Goal: Information Seeking & Learning: Learn about a topic

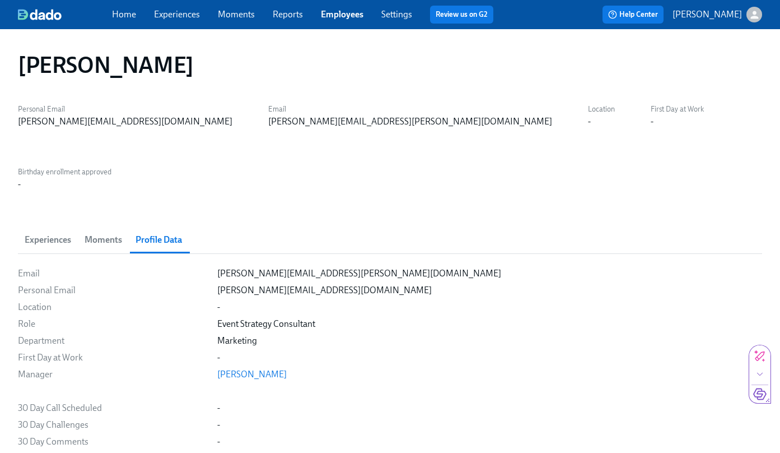
scroll to position [32, 0]
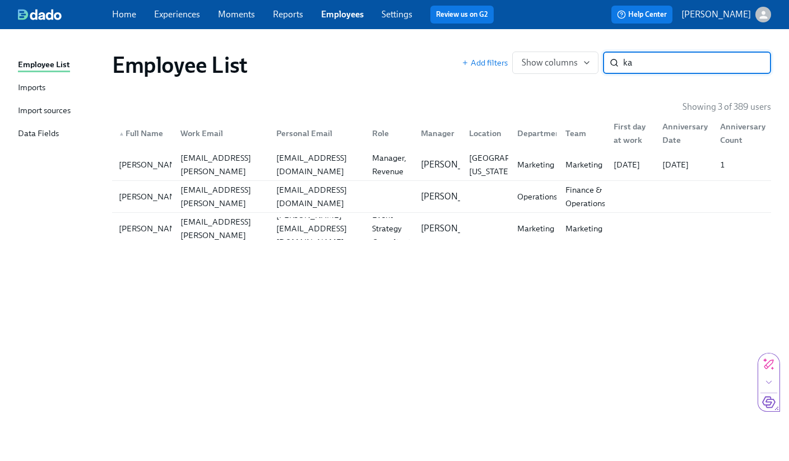
type input "k"
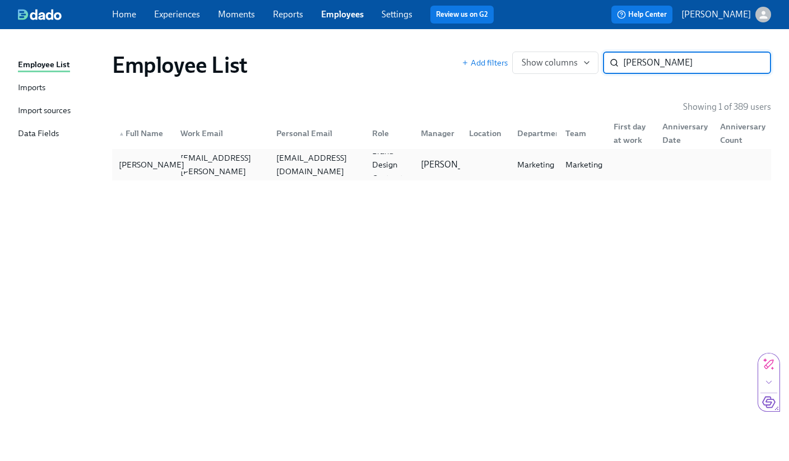
type input "[PERSON_NAME]"
click at [125, 168] on div "[PERSON_NAME]" at bounding box center [151, 164] width 74 height 13
drag, startPoint x: 683, startPoint y: 68, endPoint x: 582, endPoint y: 55, distance: 102.2
click at [582, 55] on div "Add filters Show columns [PERSON_NAME] ​" at bounding box center [616, 63] width 309 height 22
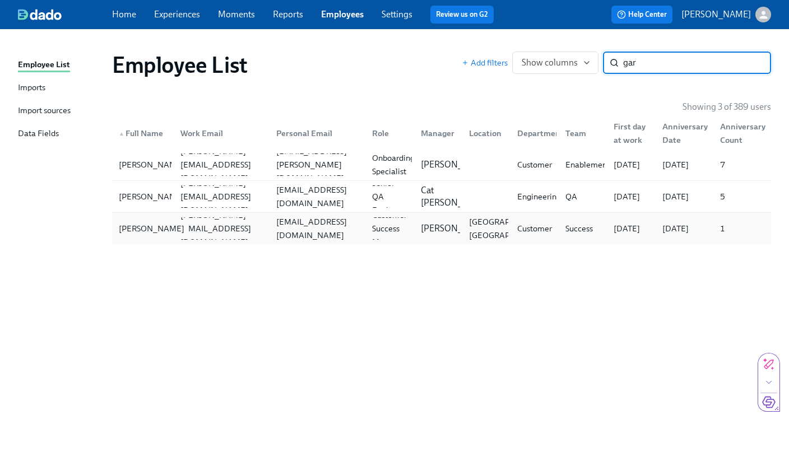
type input "gar"
click at [151, 232] on div "[PERSON_NAME]" at bounding box center [151, 228] width 74 height 13
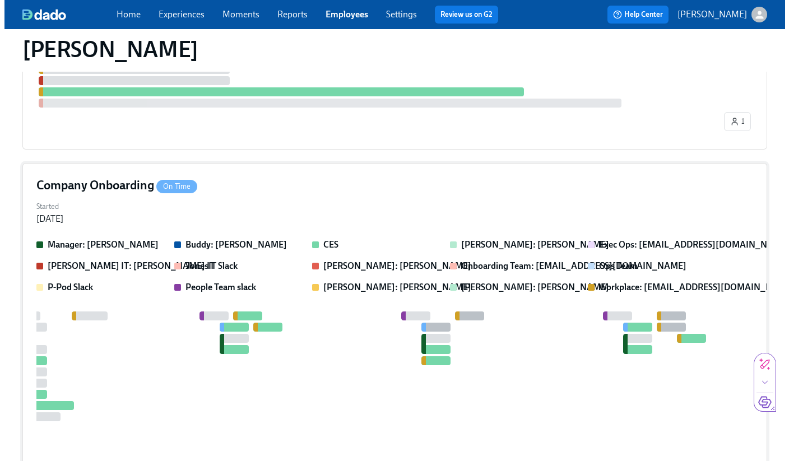
scroll to position [484, 0]
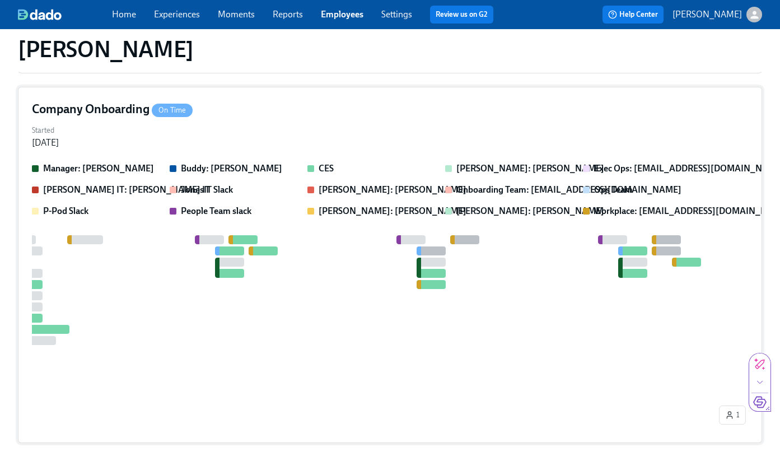
click at [110, 235] on div at bounding box center [317, 318] width 800 height 166
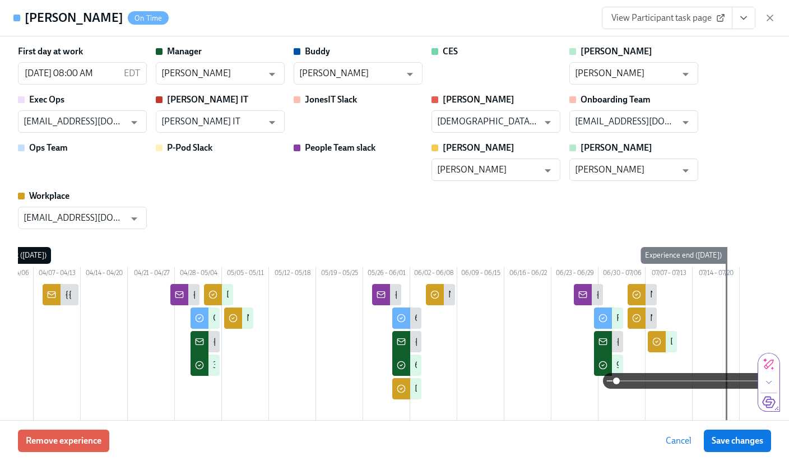
scroll to position [0, 125]
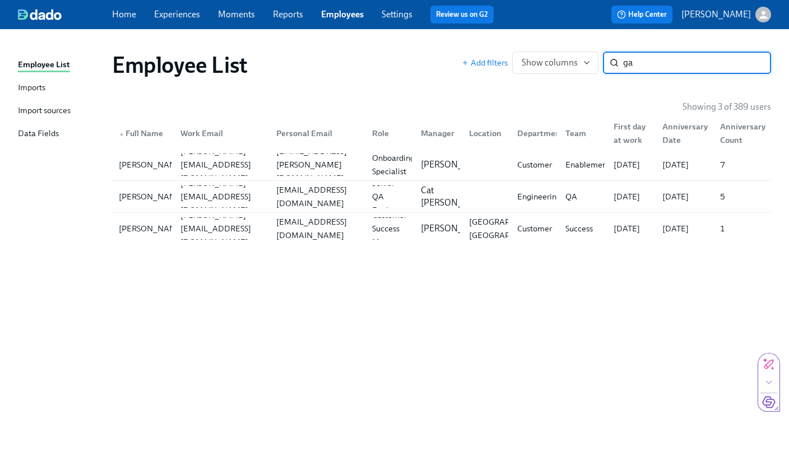
type input "g"
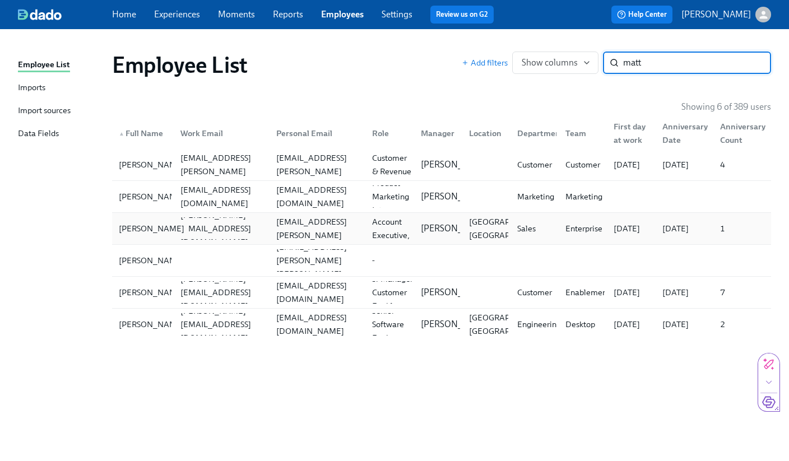
type input "matt"
click at [134, 233] on div "[PERSON_NAME]" at bounding box center [151, 228] width 74 height 13
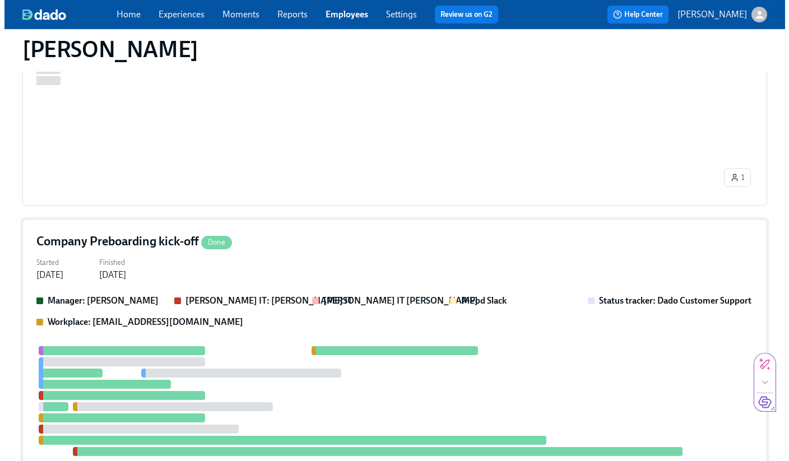
scroll to position [485, 0]
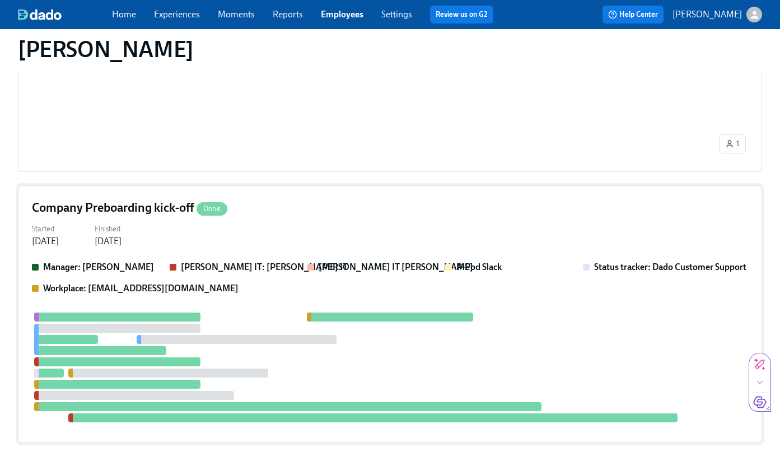
click at [210, 313] on div at bounding box center [390, 368] width 716 height 110
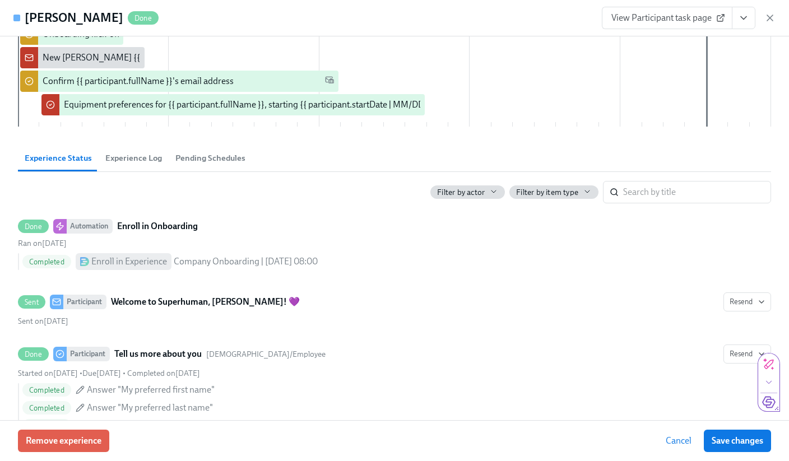
scroll to position [0, 0]
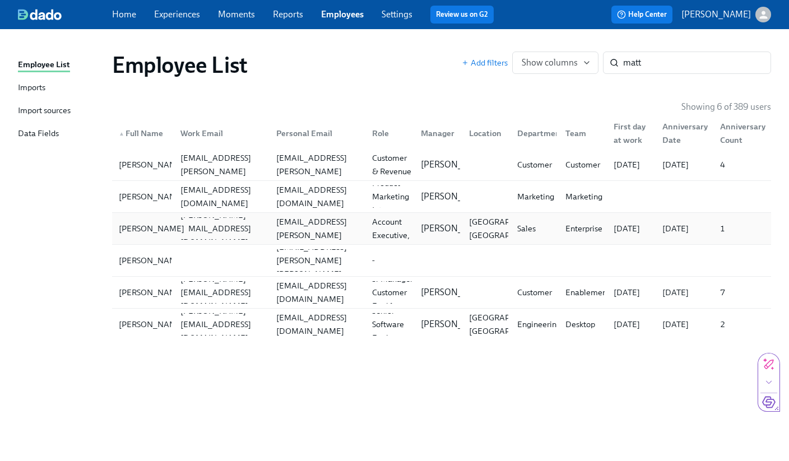
click at [138, 235] on div "[PERSON_NAME]" at bounding box center [151, 228] width 74 height 13
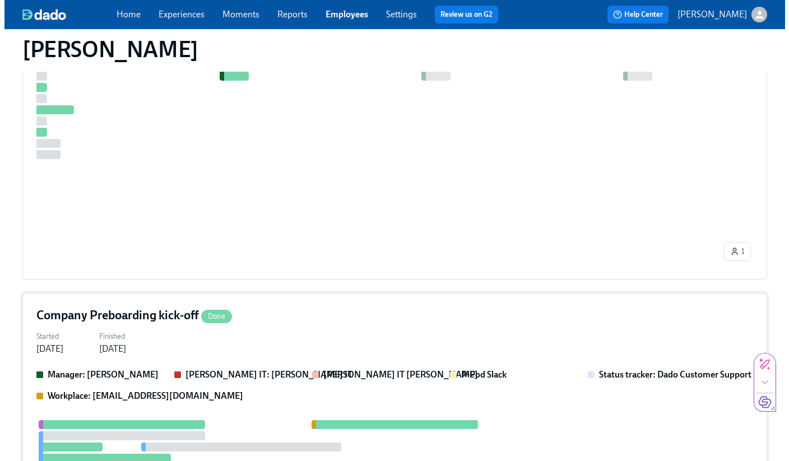
scroll to position [485, 0]
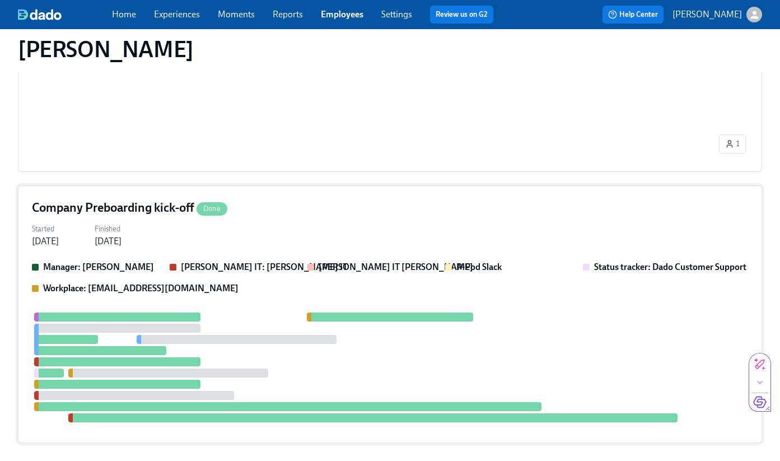
click at [287, 335] on div at bounding box center [237, 339] width 200 height 9
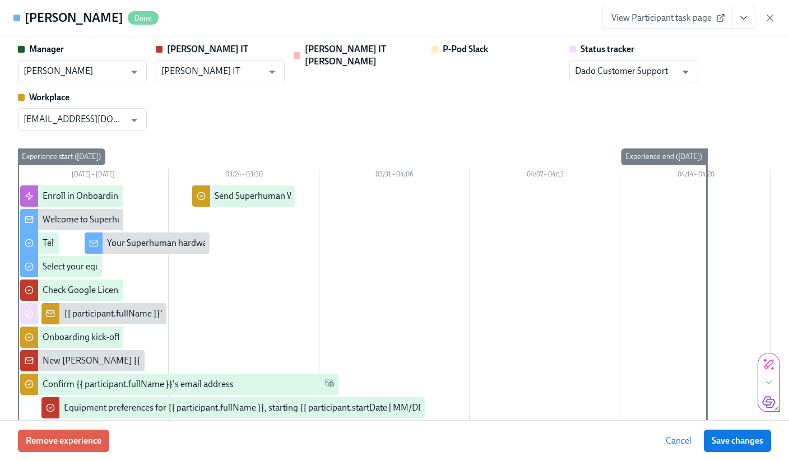
scroll to position [0, 0]
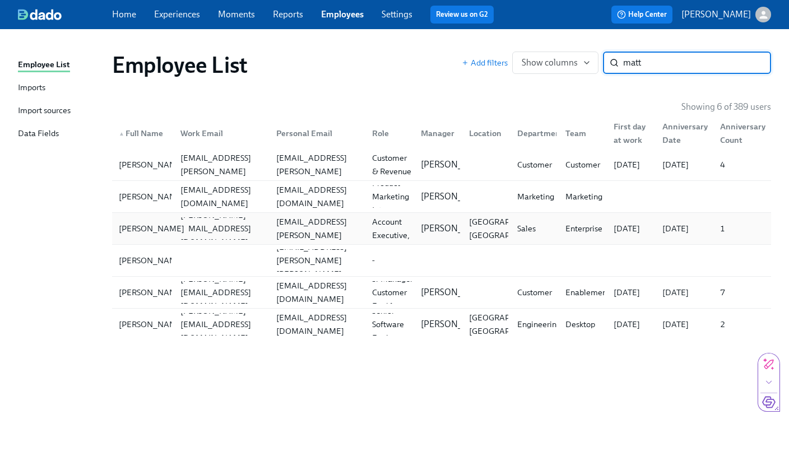
click at [137, 231] on div "[PERSON_NAME]" at bounding box center [151, 228] width 74 height 13
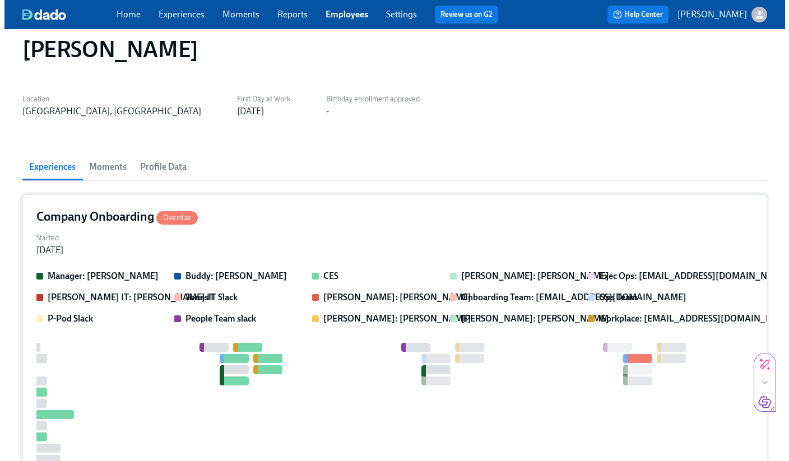
scroll to position [78, 0]
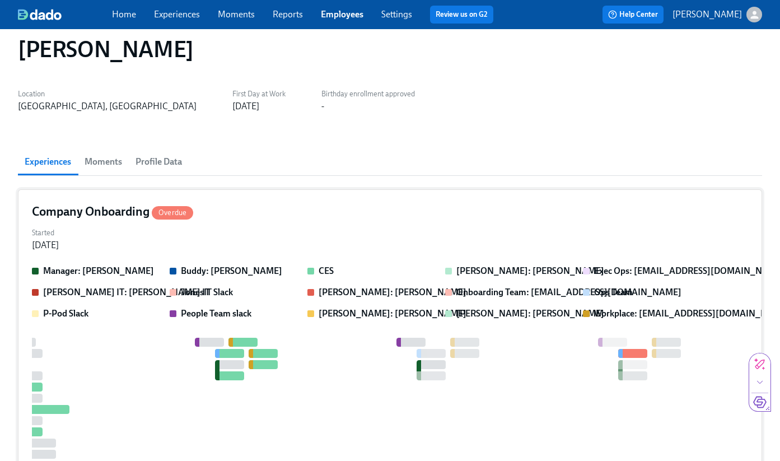
click at [140, 225] on div "Started [DATE]" at bounding box center [390, 238] width 716 height 27
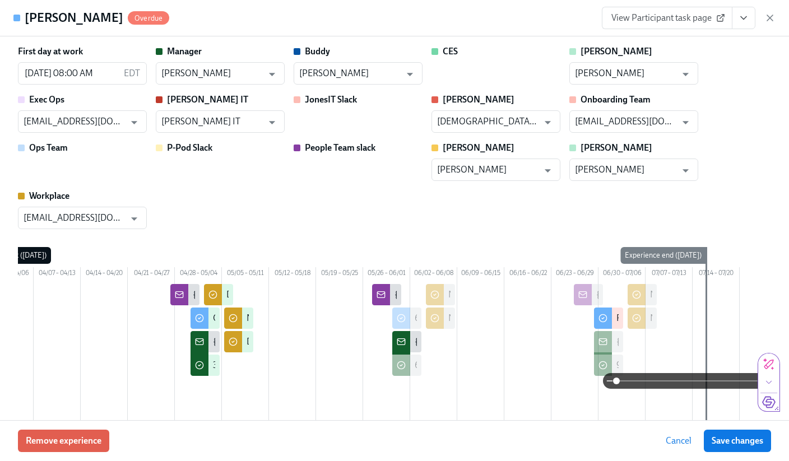
scroll to position [0, 125]
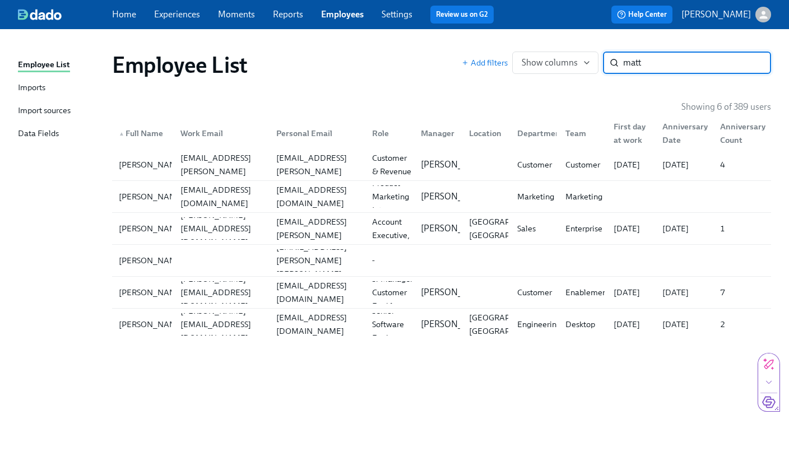
drag, startPoint x: 702, startPoint y: 57, endPoint x: 600, endPoint y: 50, distance: 102.2
click at [600, 50] on div "Employee List Add filters Show columns matt ​" at bounding box center [441, 65] width 677 height 45
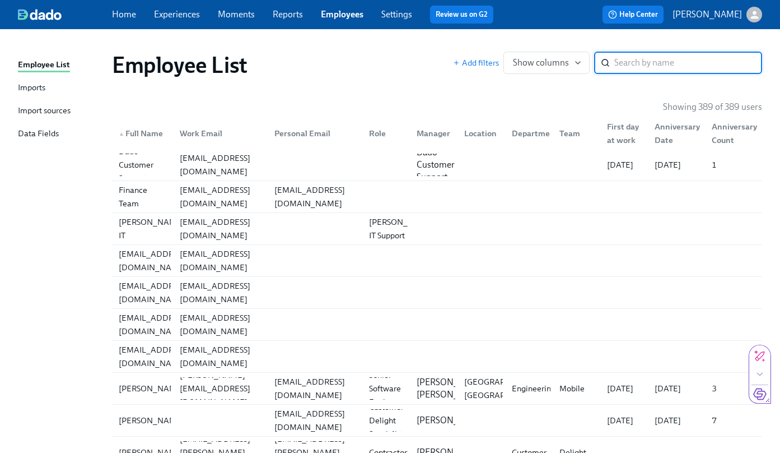
type input "d"
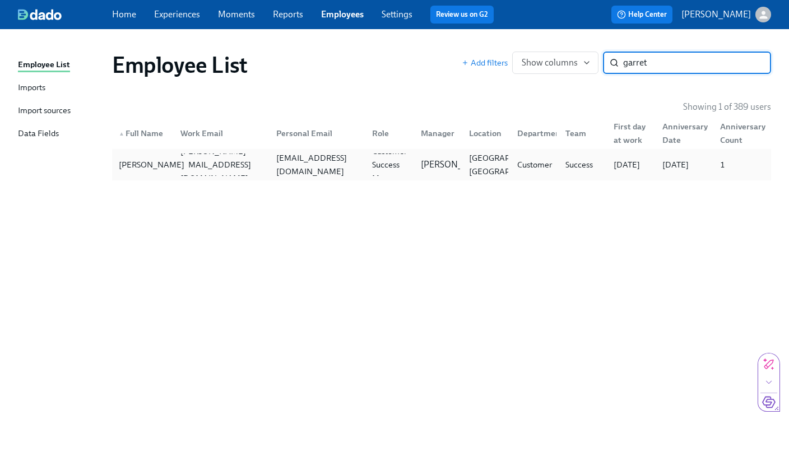
type input "garret"
click at [169, 172] on div "[PERSON_NAME]" at bounding box center [142, 164] width 57 height 22
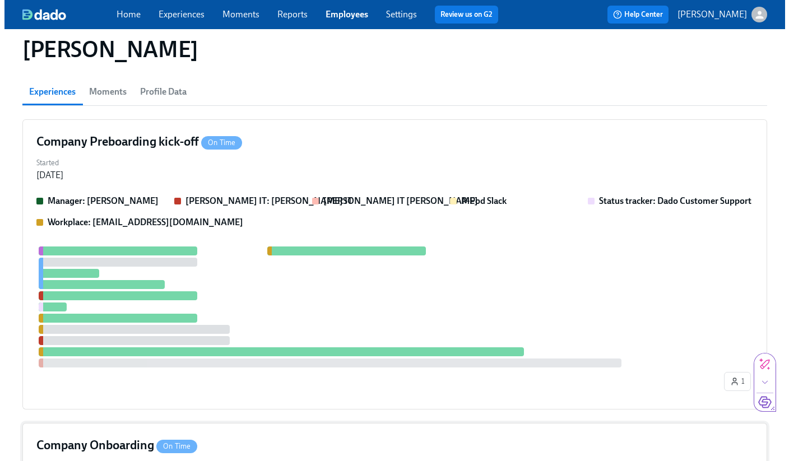
scroll to position [344, 0]
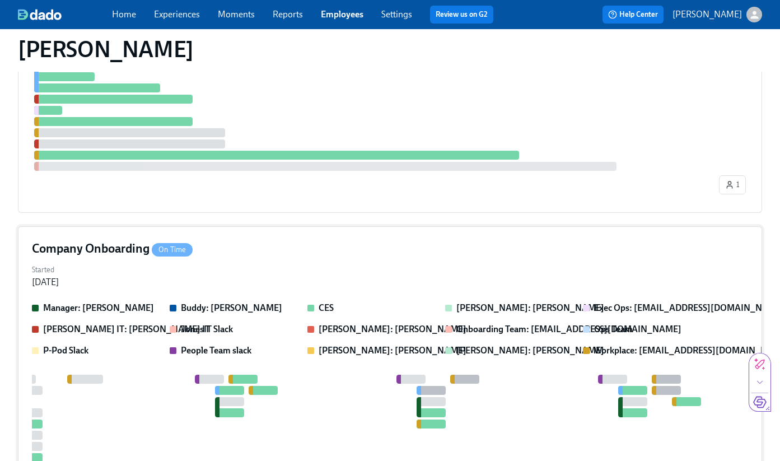
click at [104, 262] on div "Started [DATE]" at bounding box center [390, 275] width 716 height 27
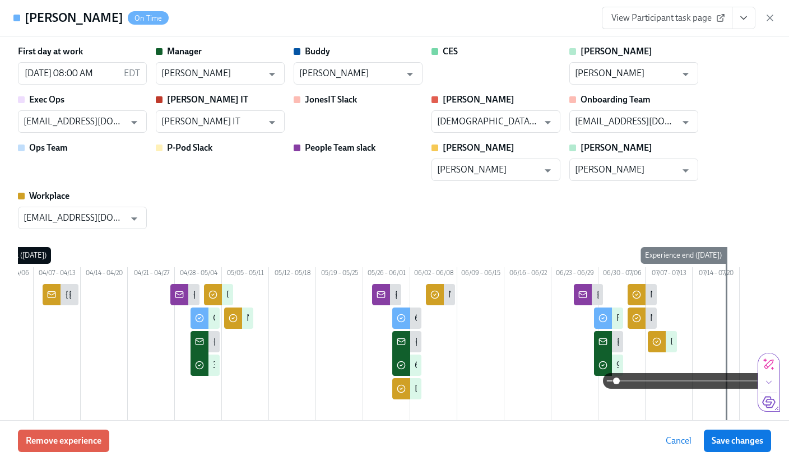
scroll to position [0, 125]
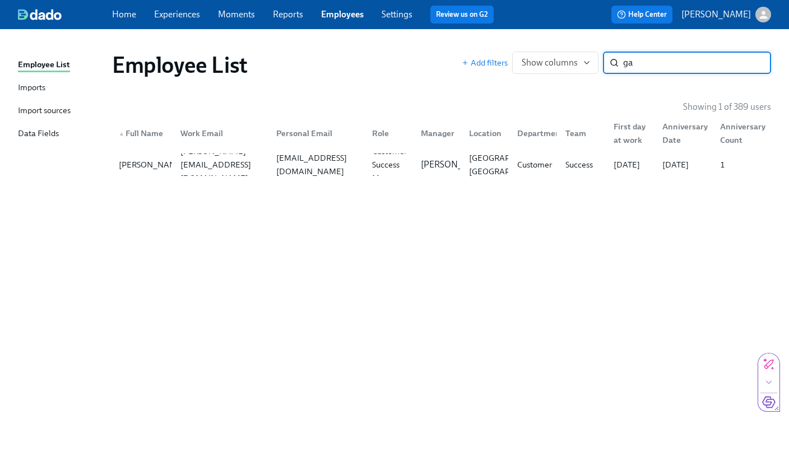
type input "g"
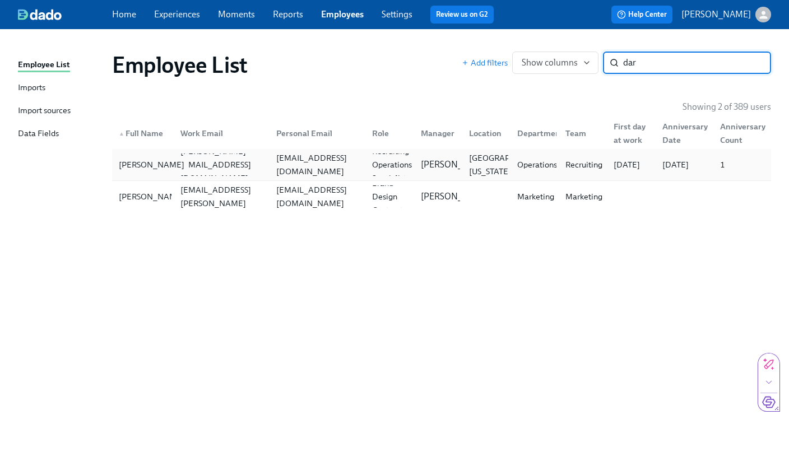
type input "dar"
click at [126, 166] on div "[PERSON_NAME]" at bounding box center [151, 164] width 74 height 13
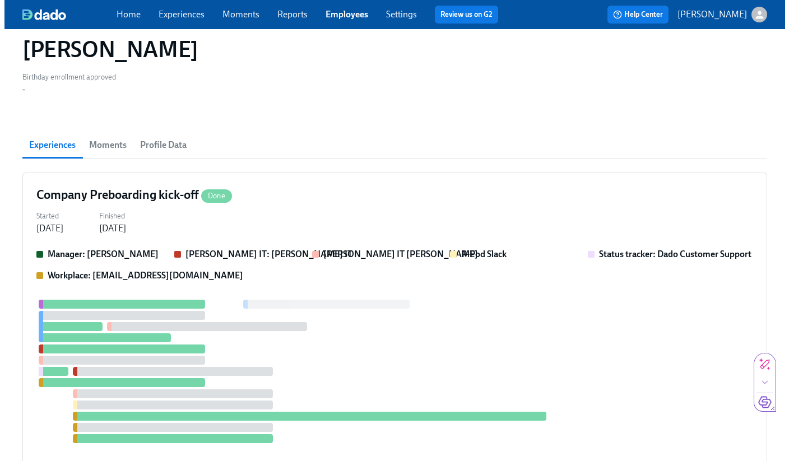
scroll to position [366, 0]
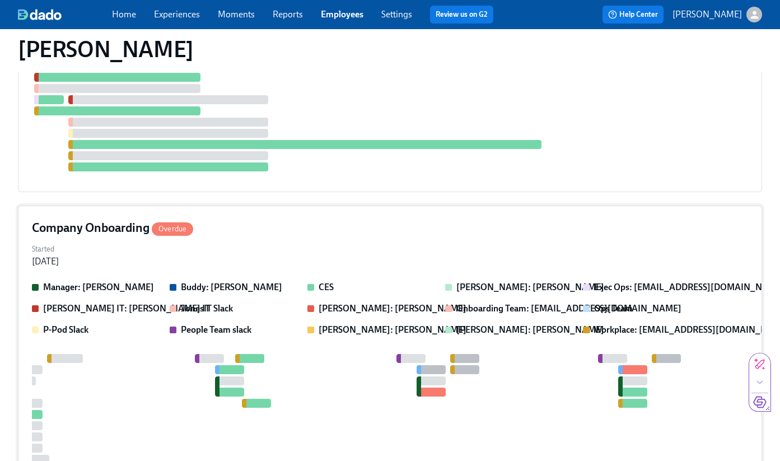
click at [128, 324] on div "P-Pod Slack" at bounding box center [96, 330] width 129 height 12
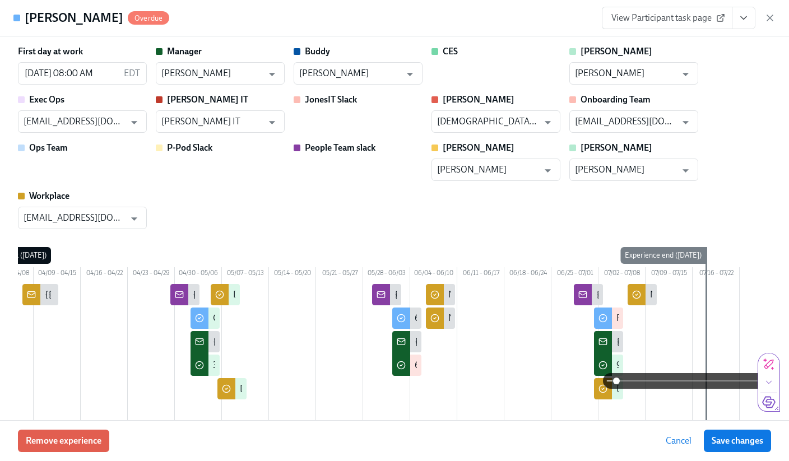
scroll to position [0, 125]
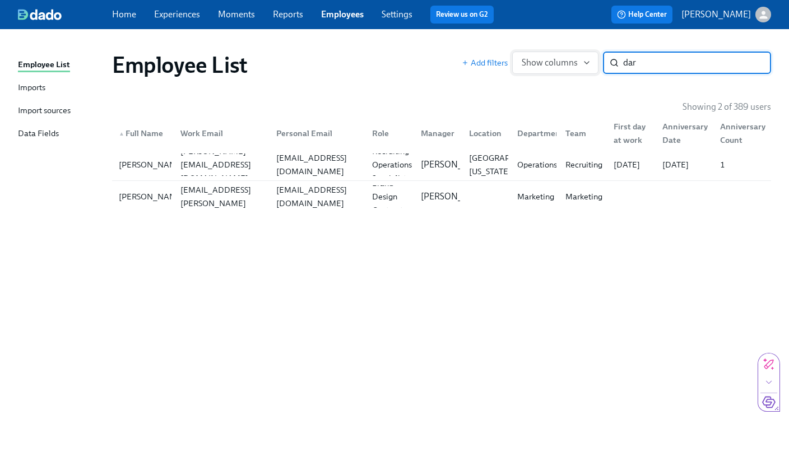
drag, startPoint x: 645, startPoint y: 64, endPoint x: 580, endPoint y: 58, distance: 64.7
click at [580, 58] on div "Add filters Show columns dar ​" at bounding box center [616, 63] width 309 height 22
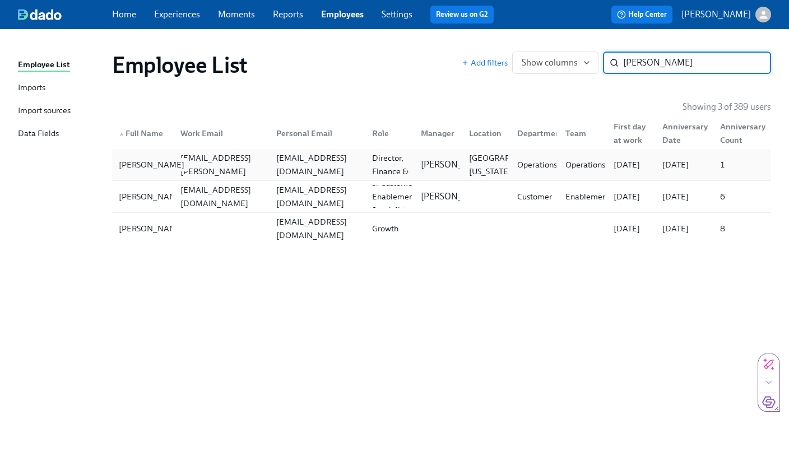
type input "[PERSON_NAME]"
click at [135, 160] on div "[PERSON_NAME]" at bounding box center [151, 164] width 74 height 13
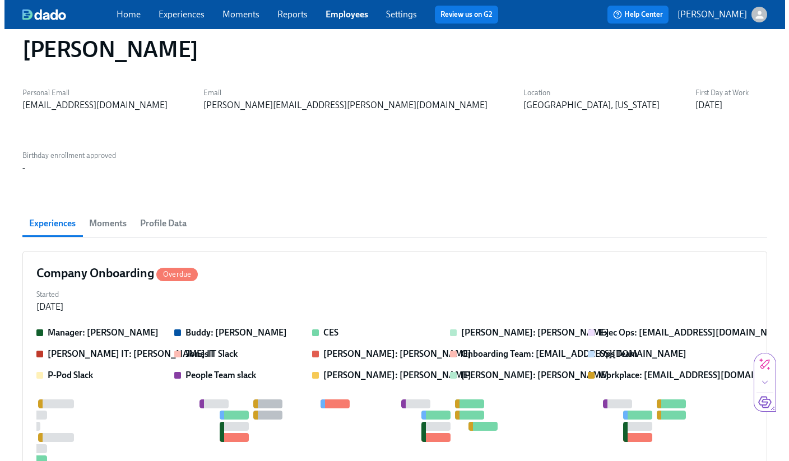
scroll to position [10, 0]
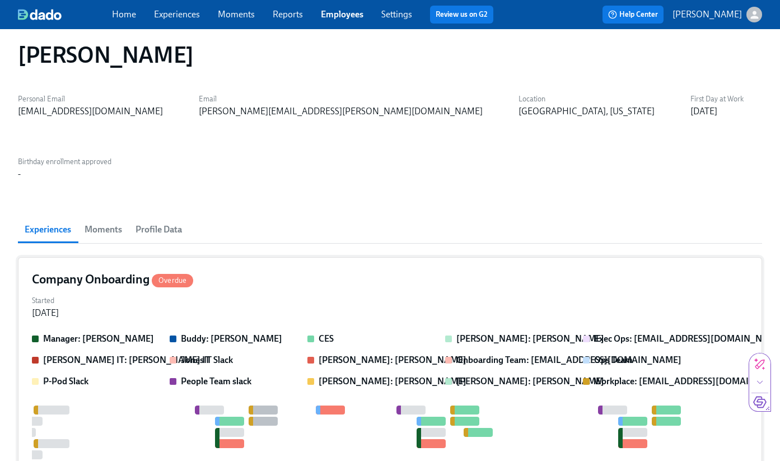
click at [128, 257] on div "Company Onboarding Overdue Started [DATE] Manager: [PERSON_NAME] Buddy: [PERSON…" at bounding box center [390, 457] width 744 height 401
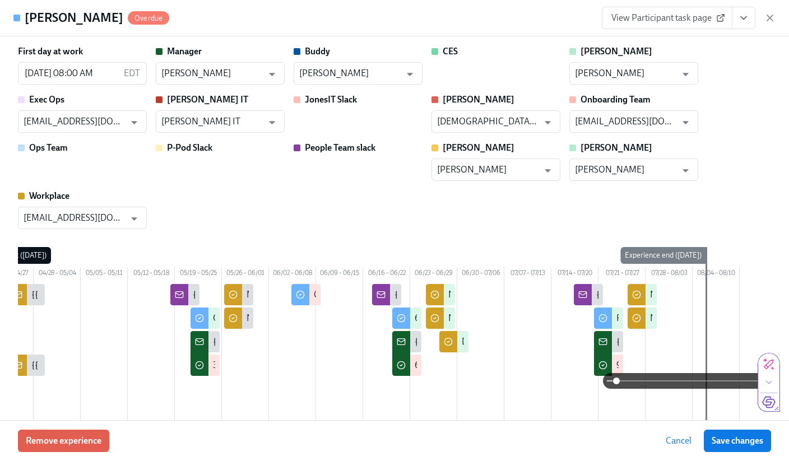
scroll to position [0, 125]
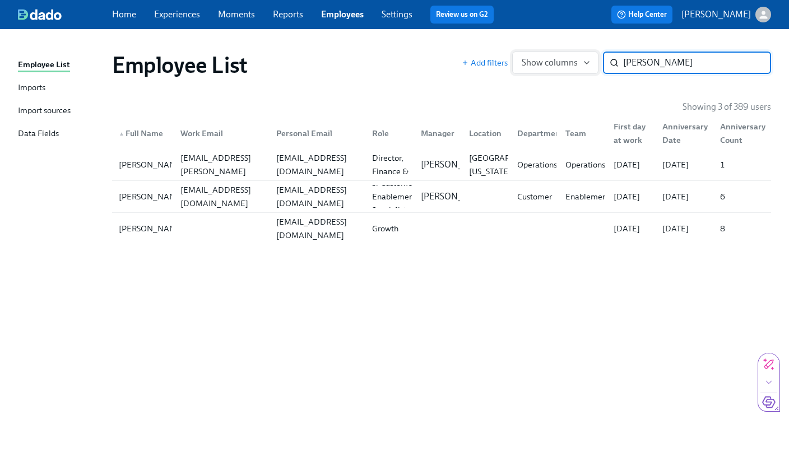
drag, startPoint x: 641, startPoint y: 60, endPoint x: 512, endPoint y: 57, distance: 128.9
click at [512, 57] on div "Add filters Show columns [PERSON_NAME] ​" at bounding box center [616, 63] width 309 height 22
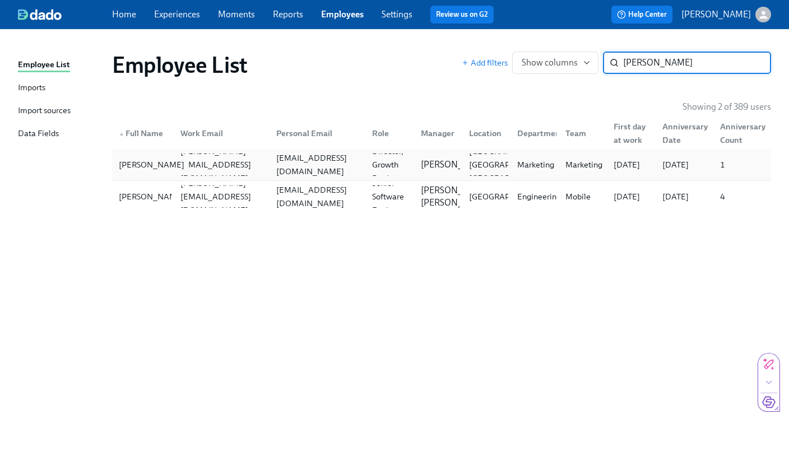
type input "[PERSON_NAME]"
click at [132, 171] on div "[PERSON_NAME]" at bounding box center [151, 164] width 74 height 13
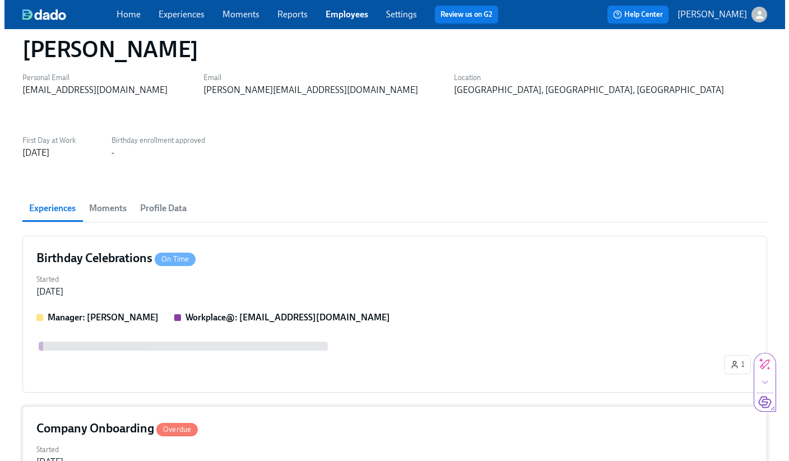
scroll to position [199, 0]
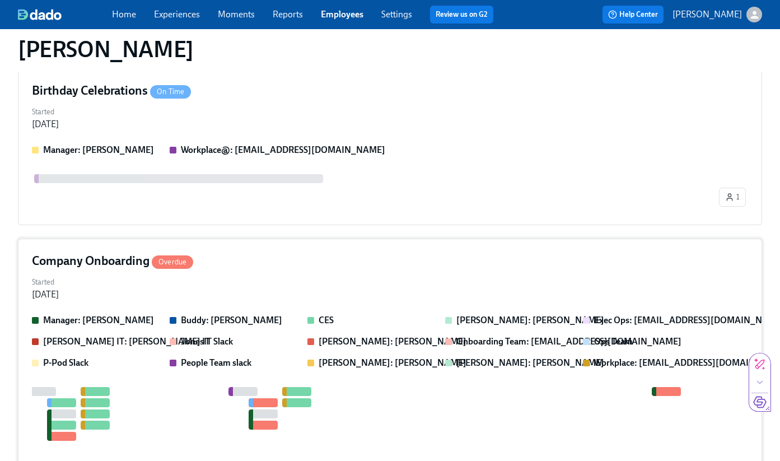
click at [120, 274] on div "Started [DATE]" at bounding box center [390, 287] width 716 height 27
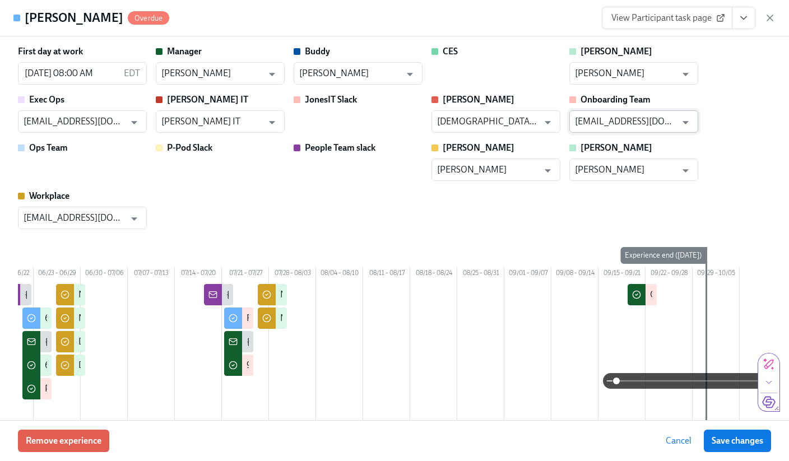
scroll to position [0, 502]
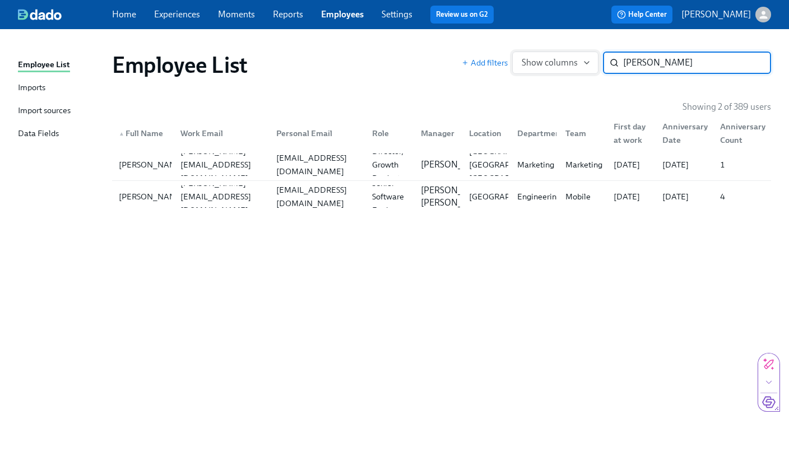
drag, startPoint x: 646, startPoint y: 63, endPoint x: 570, endPoint y: 58, distance: 75.8
click at [570, 58] on div "Add filters Show columns [PERSON_NAME] ​" at bounding box center [616, 63] width 309 height 22
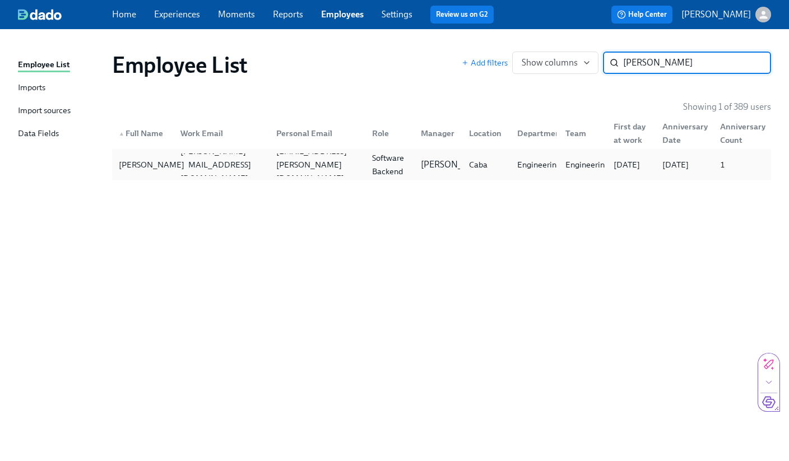
type input "[PERSON_NAME]"
click at [139, 170] on div "[PERSON_NAME]" at bounding box center [151, 164] width 74 height 13
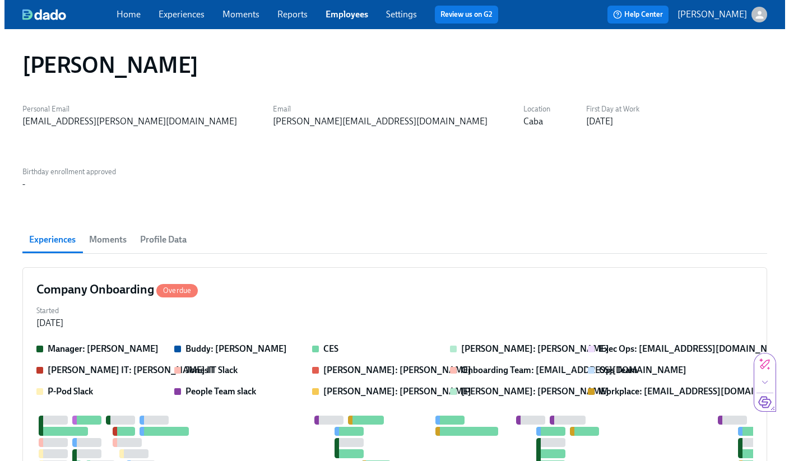
scroll to position [0, 491]
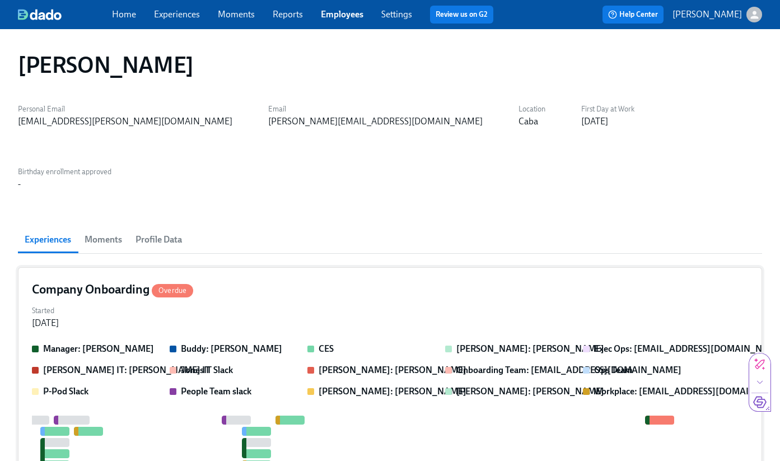
click at [133, 302] on div "Started [DATE]" at bounding box center [390, 315] width 716 height 27
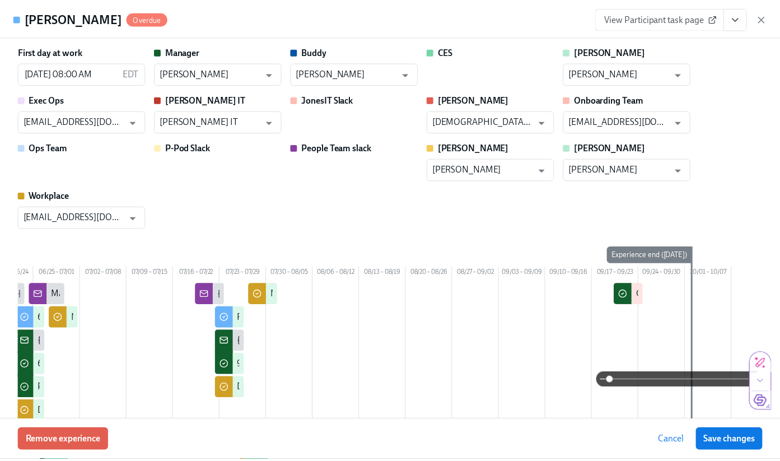
scroll to position [0, 502]
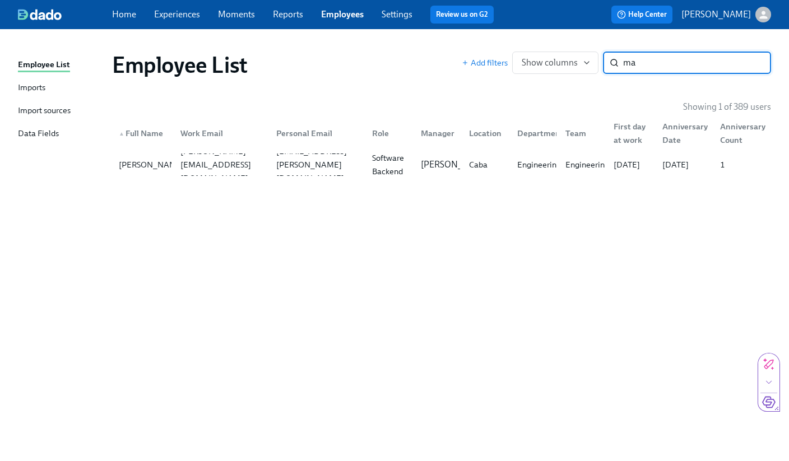
type input "m"
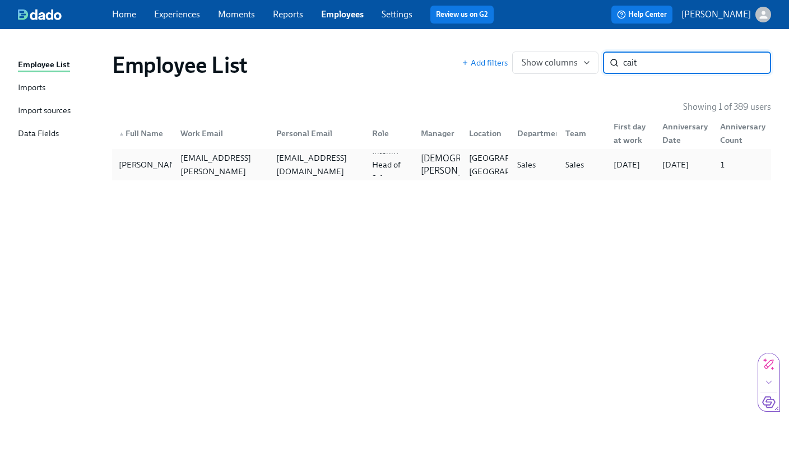
type input "cait"
click at [133, 152] on div "[PERSON_NAME] [PERSON_NAME][EMAIL_ADDRESS][PERSON_NAME][DOMAIN_NAME] [EMAIL_ADD…" at bounding box center [441, 164] width 659 height 31
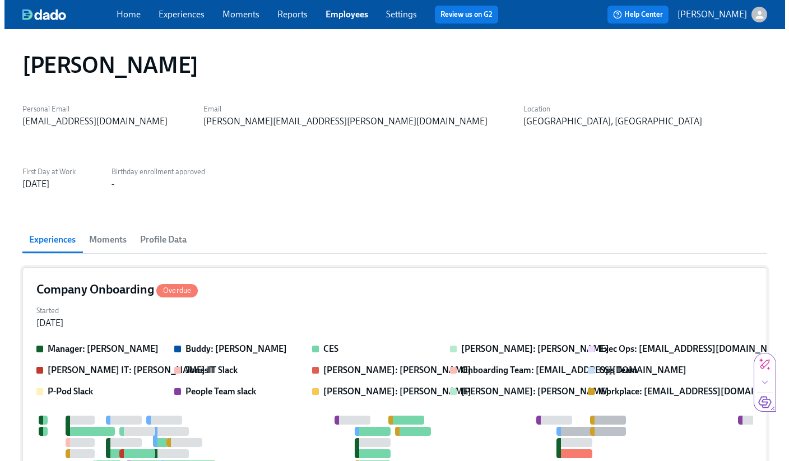
scroll to position [0, 115]
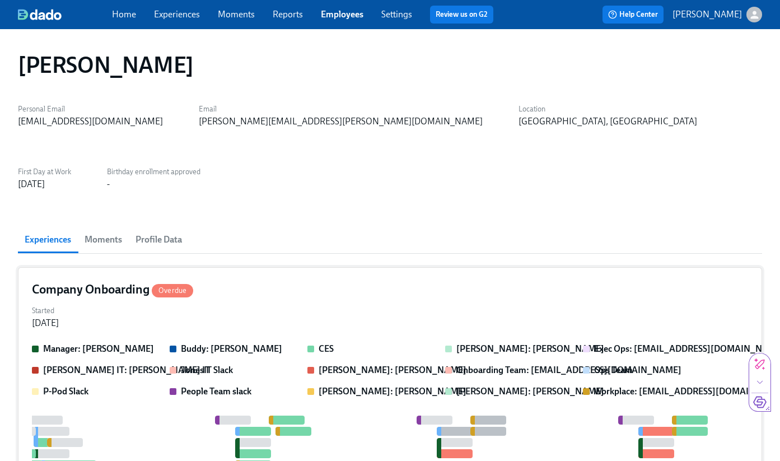
click at [103, 272] on div "Company Onboarding Overdue Started [DATE] Manager: [PERSON_NAME] Buddy: [PERSON…" at bounding box center [390, 445] width 744 height 356
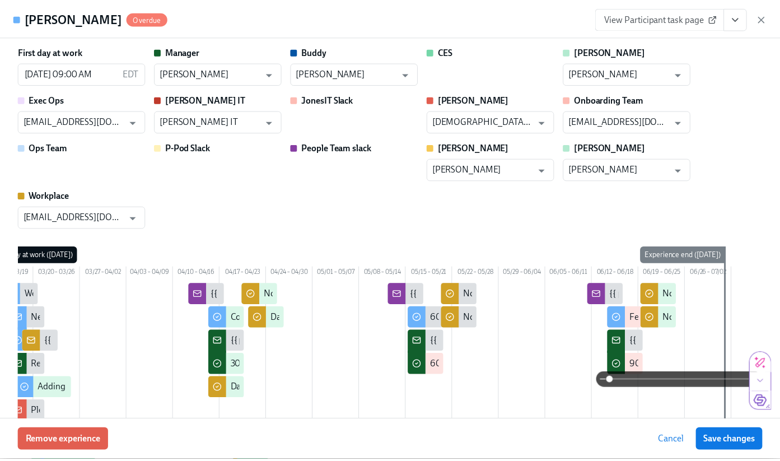
scroll to position [0, 125]
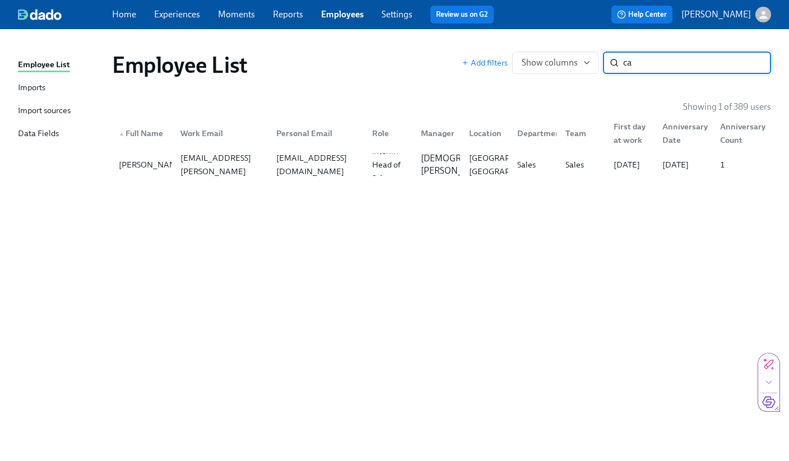
type input "c"
type input "maht"
click at [125, 176] on div "[PERSON_NAME] Nejad [EMAIL_ADDRESS][PERSON_NAME][DOMAIN_NAME] [EMAIL_ADDRESS][D…" at bounding box center [441, 164] width 659 height 31
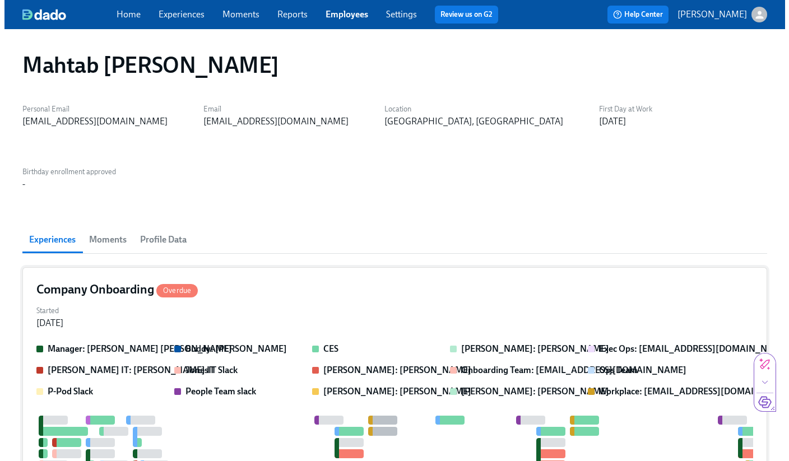
scroll to position [0, 460]
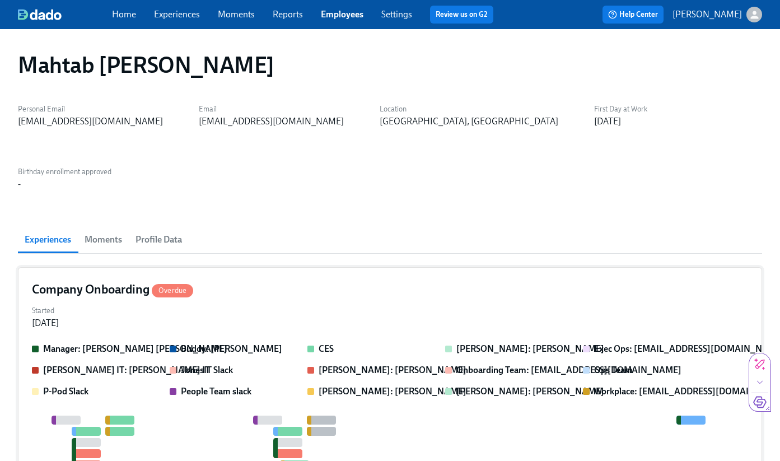
click at [199, 302] on div "Started [DATE]" at bounding box center [390, 315] width 716 height 27
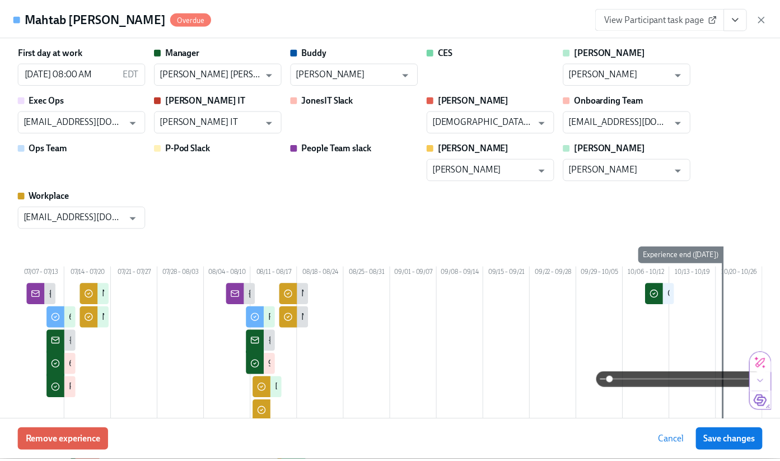
scroll to position [0, 470]
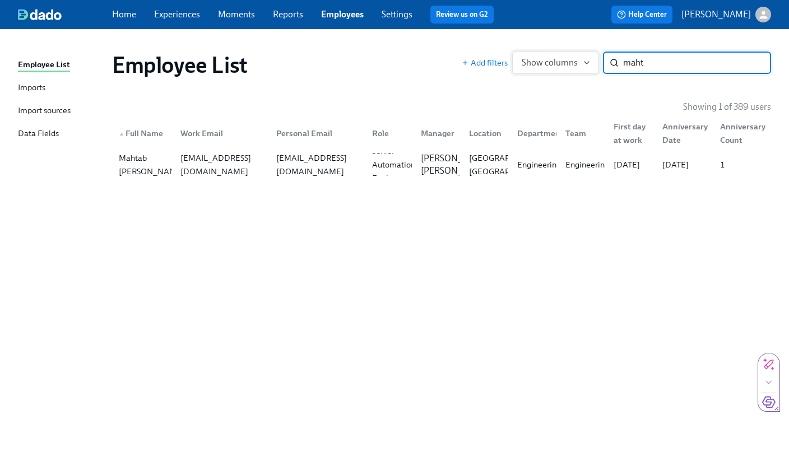
drag, startPoint x: 689, startPoint y: 64, endPoint x: 563, endPoint y: 55, distance: 126.9
click at [563, 55] on div "Add filters Show columns maht ​" at bounding box center [616, 63] width 309 height 22
type input "[PERSON_NAME]"
click at [141, 159] on div "[PERSON_NAME]" at bounding box center [151, 164] width 74 height 13
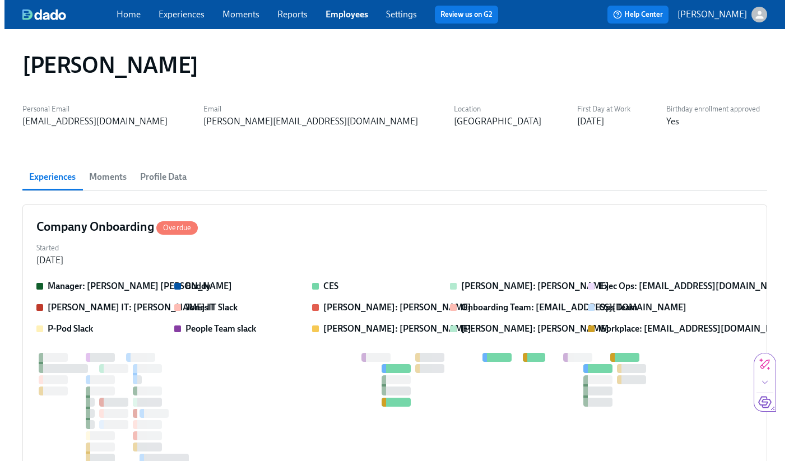
scroll to position [0, 507]
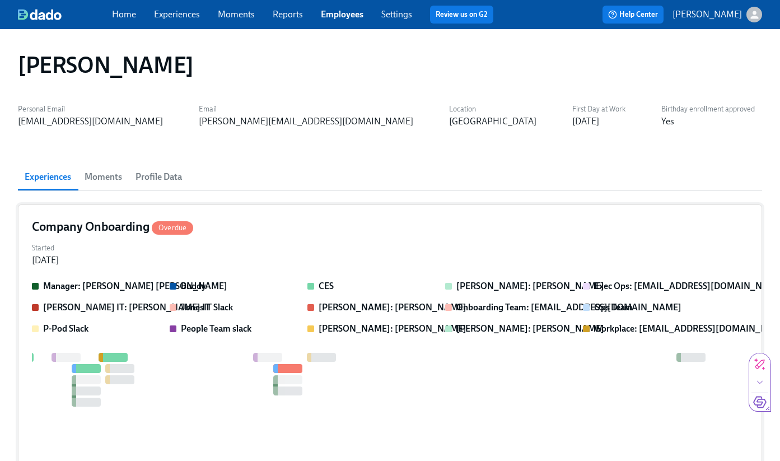
click at [281, 267] on div "Company Onboarding Overdue Started [DATE] Manager: [PERSON_NAME] [PERSON_NAME] …" at bounding box center [390, 376] width 744 height 345
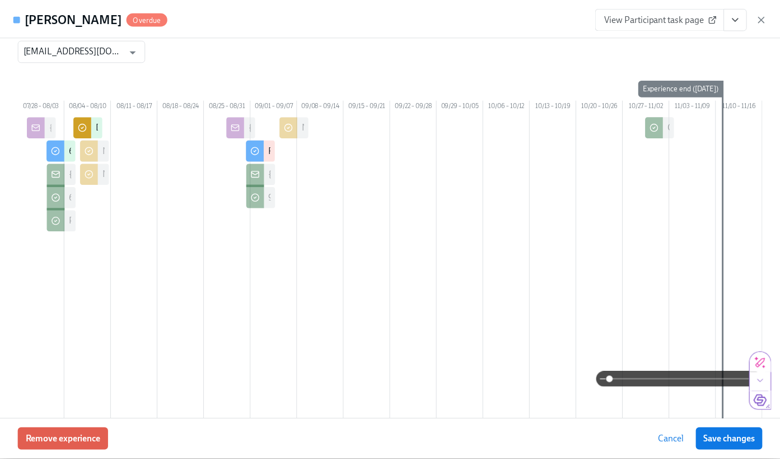
scroll to position [0, 0]
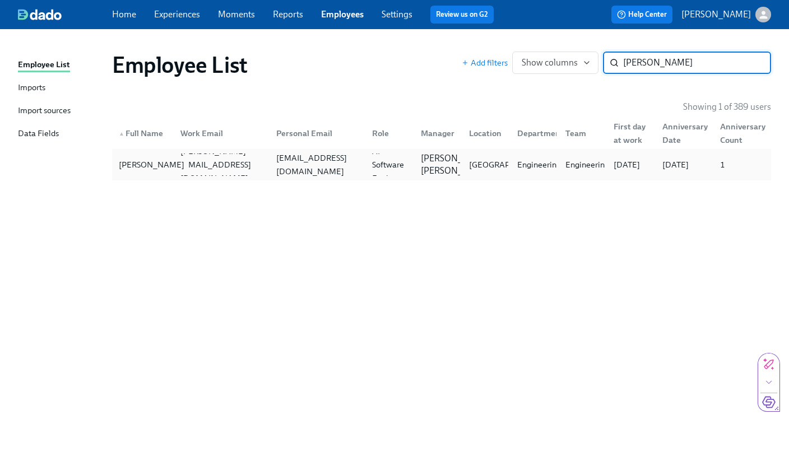
click at [140, 171] on div "[PERSON_NAME]" at bounding box center [151, 164] width 74 height 13
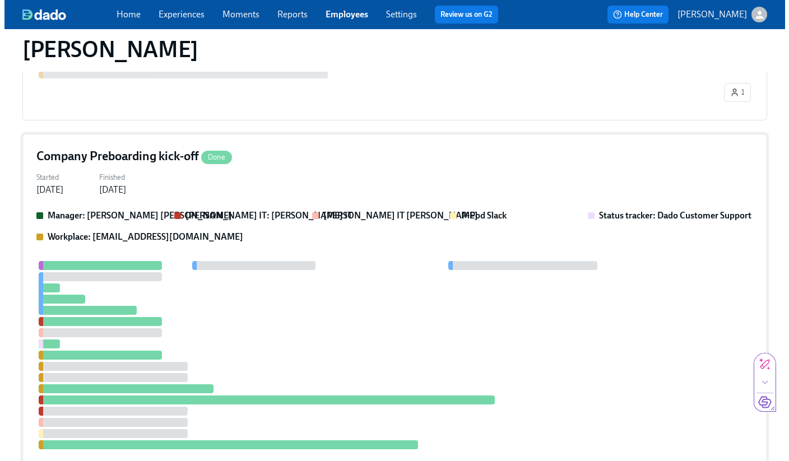
scroll to position [773, 0]
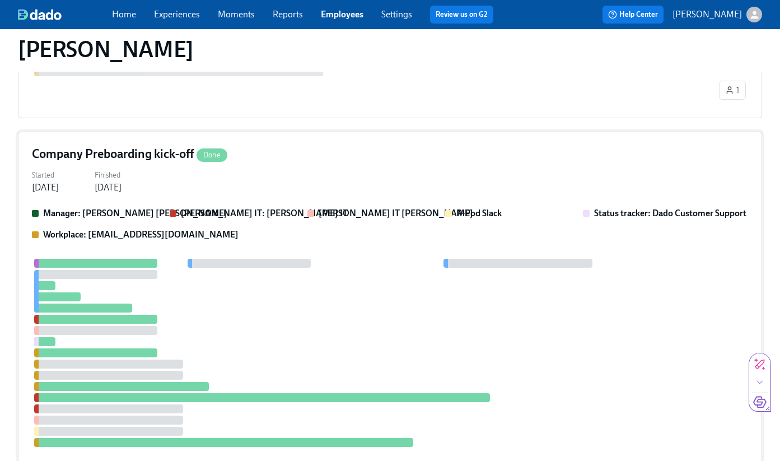
click at [139, 209] on div "Company Preboarding kick-off Done Started [DATE] Finished [DATE] Manager: [PERS…" at bounding box center [390, 300] width 744 height 336
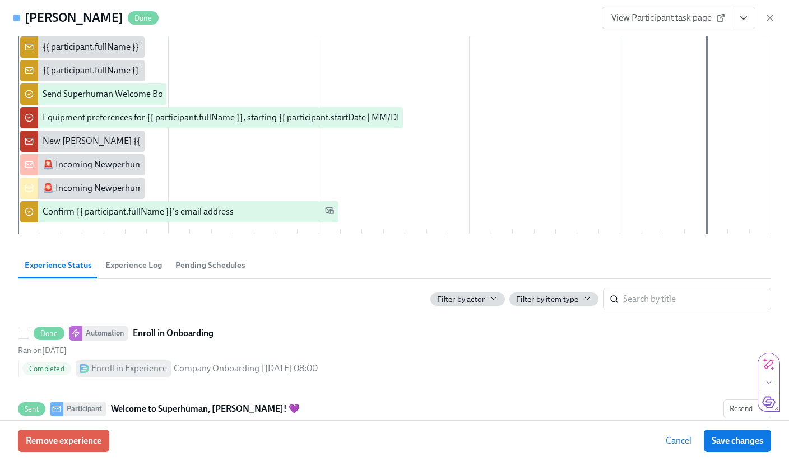
scroll to position [0, 0]
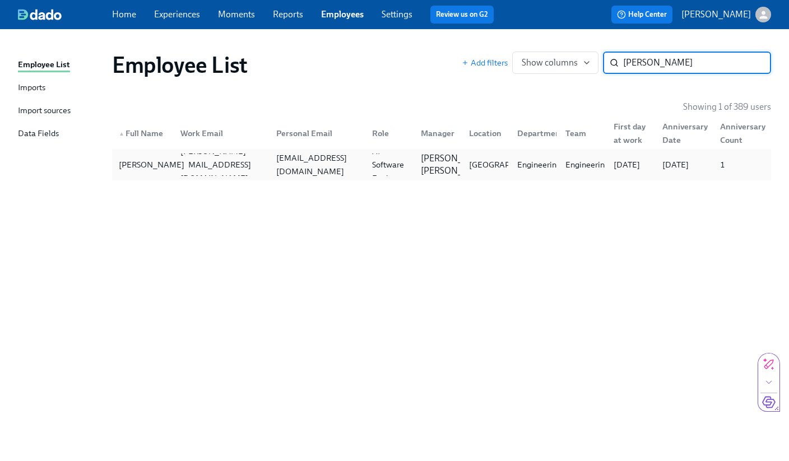
click at [162, 165] on div "[PERSON_NAME]" at bounding box center [151, 164] width 74 height 13
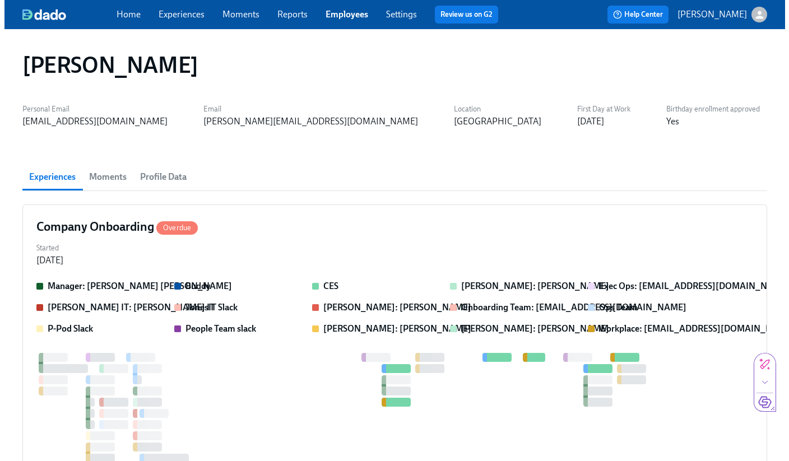
scroll to position [0, 507]
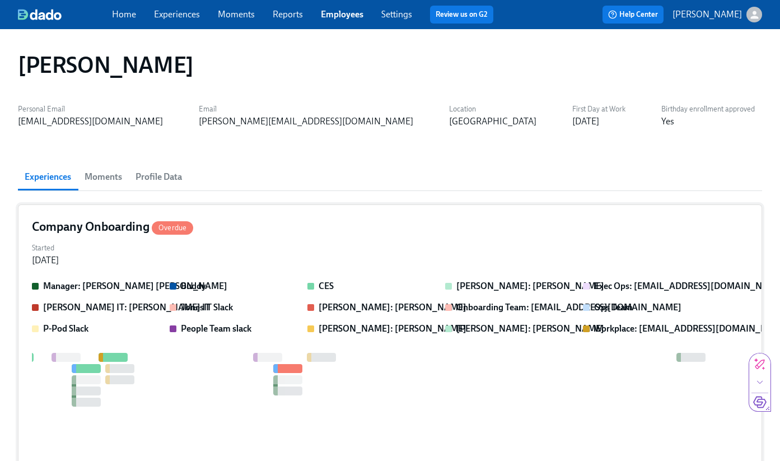
click at [103, 257] on div "Started [DATE]" at bounding box center [390, 253] width 716 height 27
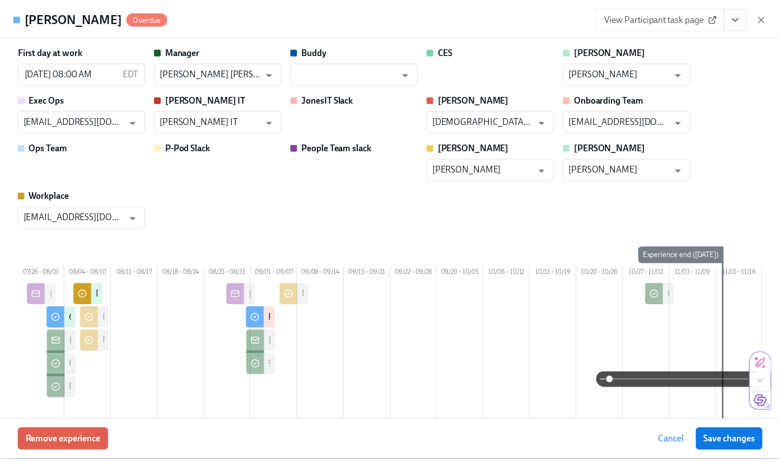
scroll to position [0, 518]
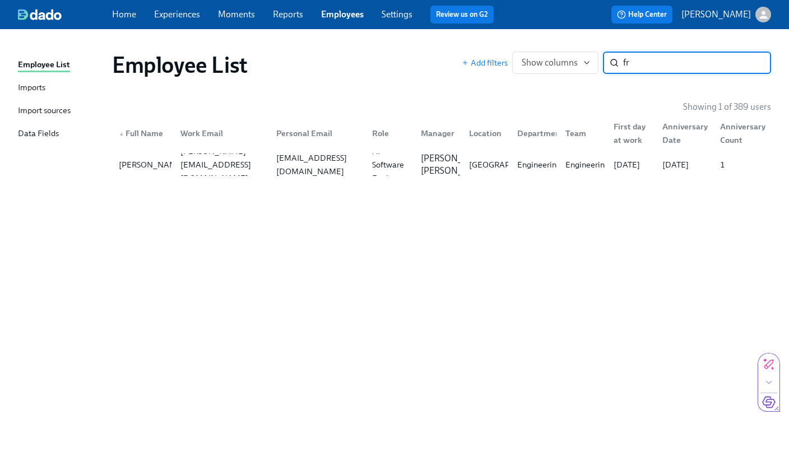
type input "f"
type input "[PERSON_NAME]"
click at [143, 169] on div "[PERSON_NAME]" at bounding box center [151, 164] width 74 height 13
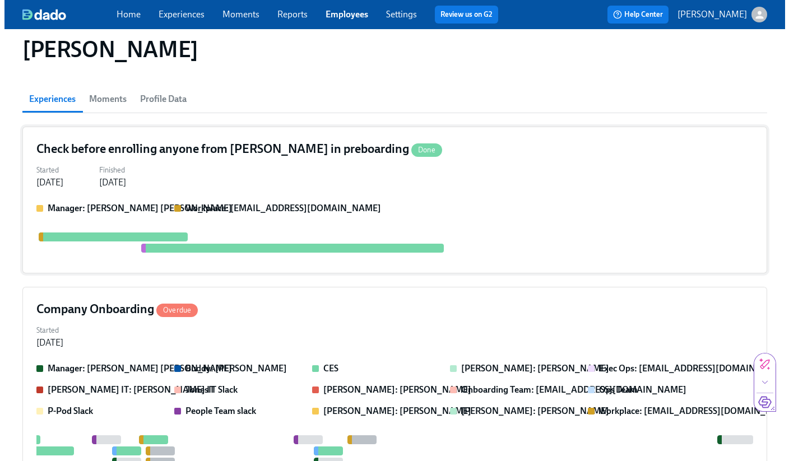
scroll to position [204, 0]
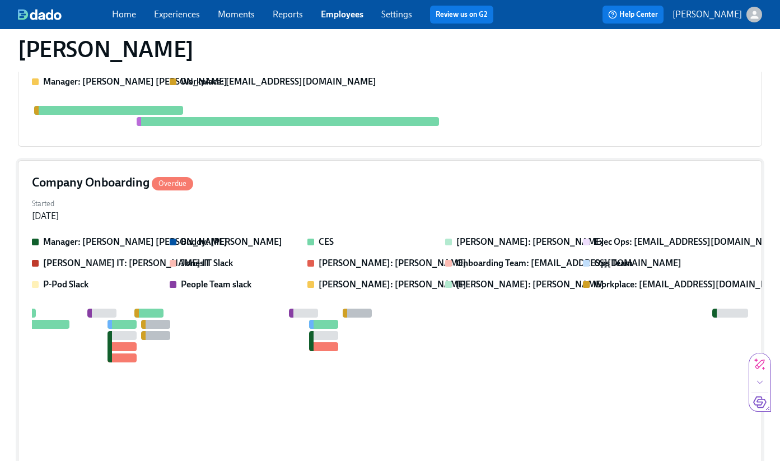
click at [128, 221] on div "Started [DATE]" at bounding box center [390, 208] width 716 height 27
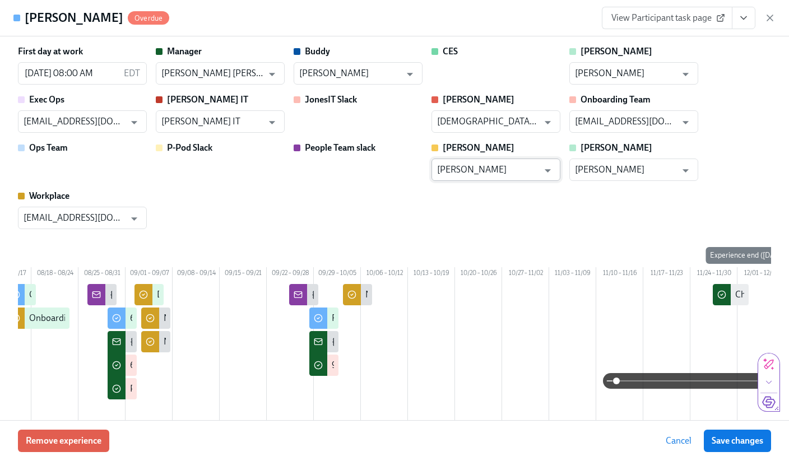
scroll to position [0, 410]
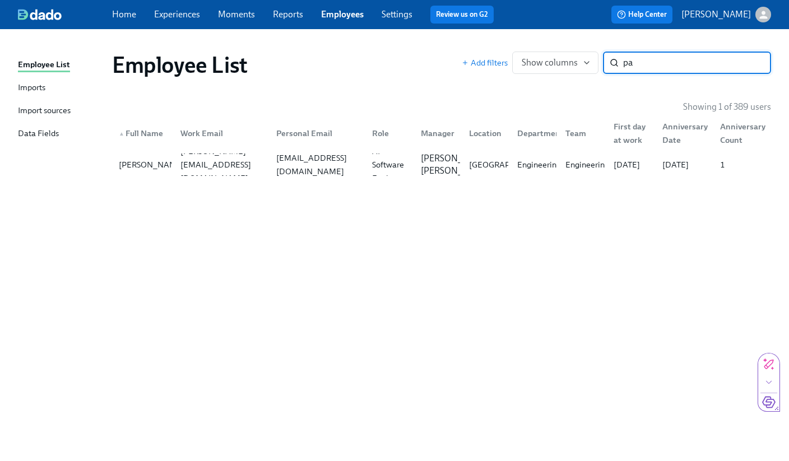
type input "p"
type input "shiv"
click at [133, 162] on div "[PERSON_NAME]" at bounding box center [151, 164] width 74 height 13
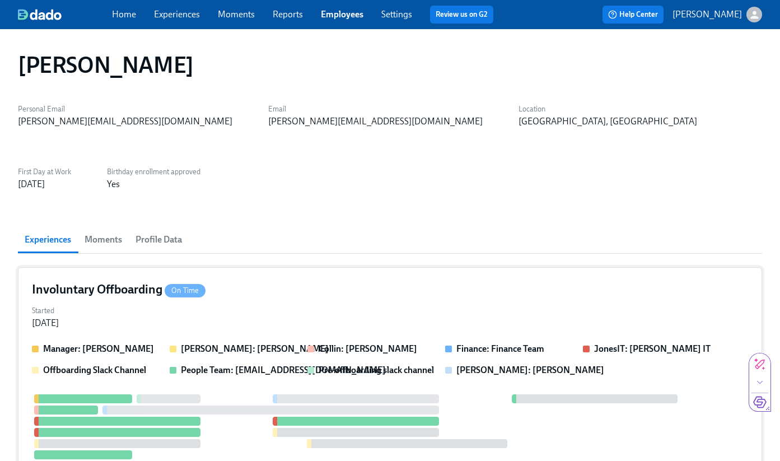
click at [165, 302] on div "Started [DATE]" at bounding box center [390, 315] width 716 height 27
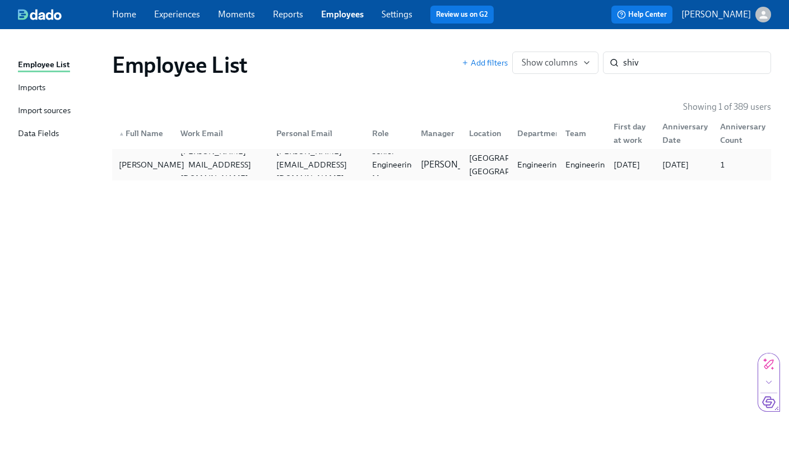
click at [129, 171] on div "[PERSON_NAME]" at bounding box center [151, 164] width 74 height 13
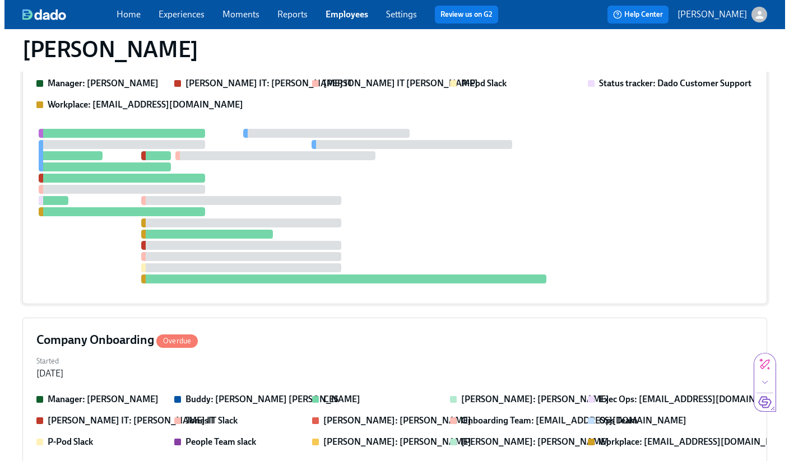
scroll to position [1721, 0]
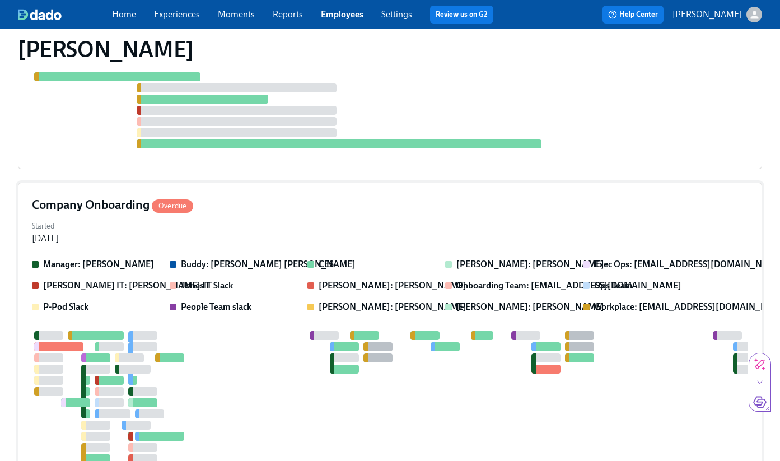
click at [118, 218] on div "Started [DATE]" at bounding box center [390, 231] width 716 height 27
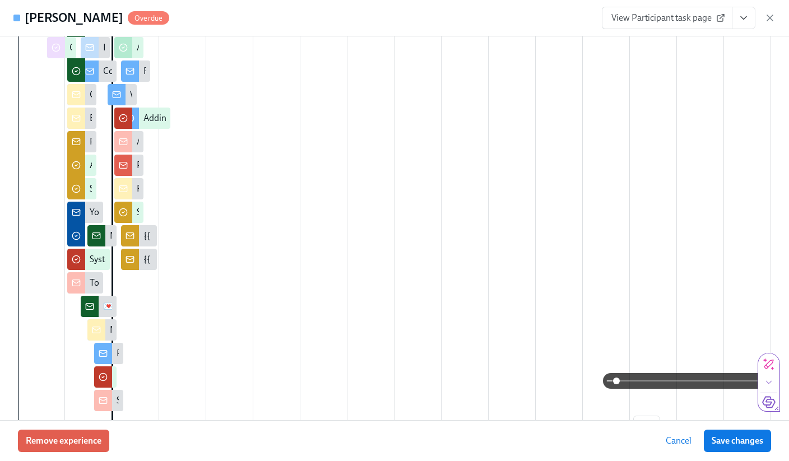
scroll to position [0, 0]
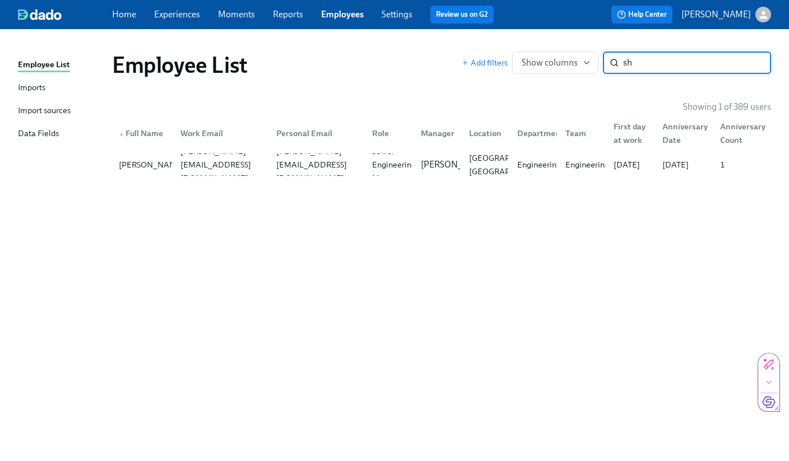
type input "s"
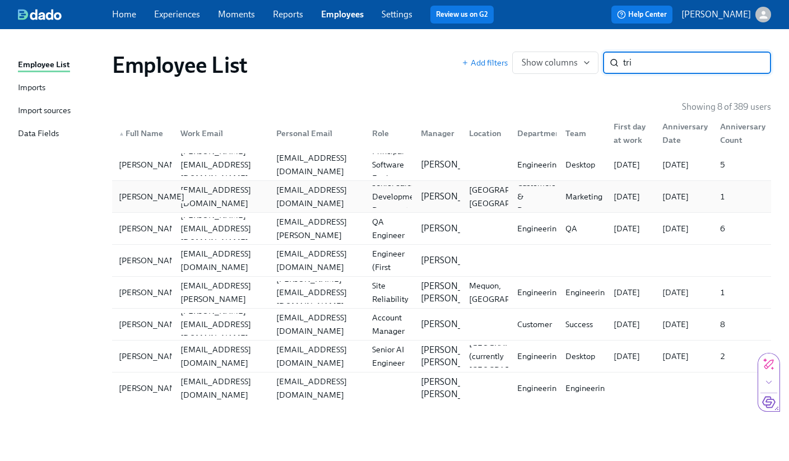
type input "tri"
click at [133, 206] on div "[PERSON_NAME]" at bounding box center [142, 196] width 57 height 22
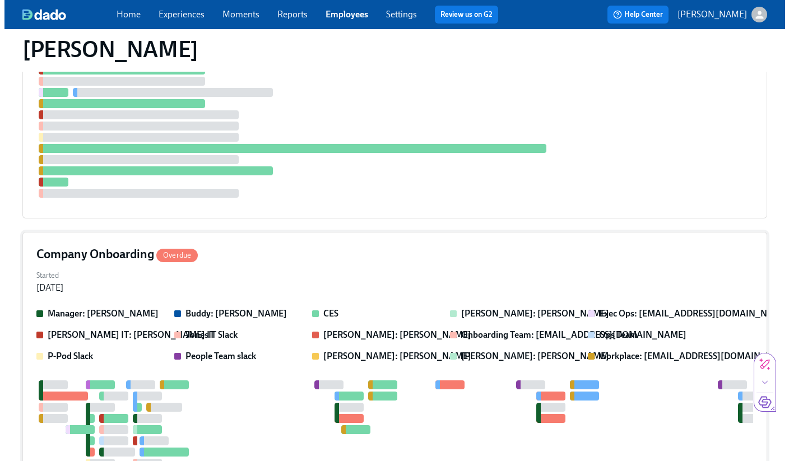
scroll to position [534, 0]
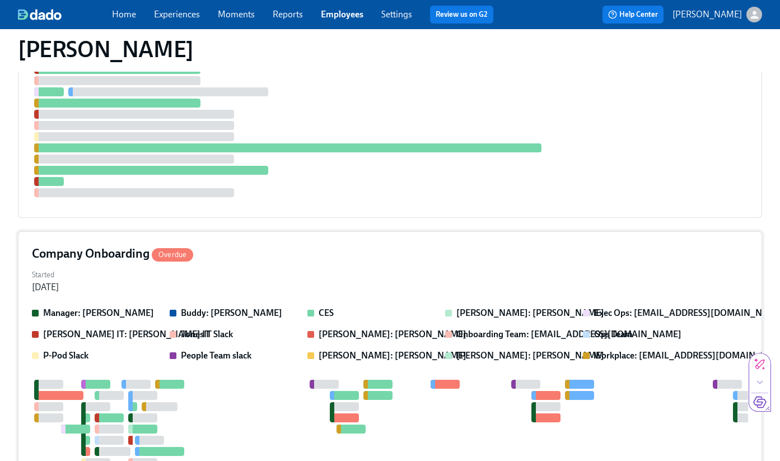
click at [223, 231] on div "Company Onboarding Overdue Started [DATE] Manager: [PERSON_NAME] Buddy: [PERSON…" at bounding box center [390, 442] width 744 height 423
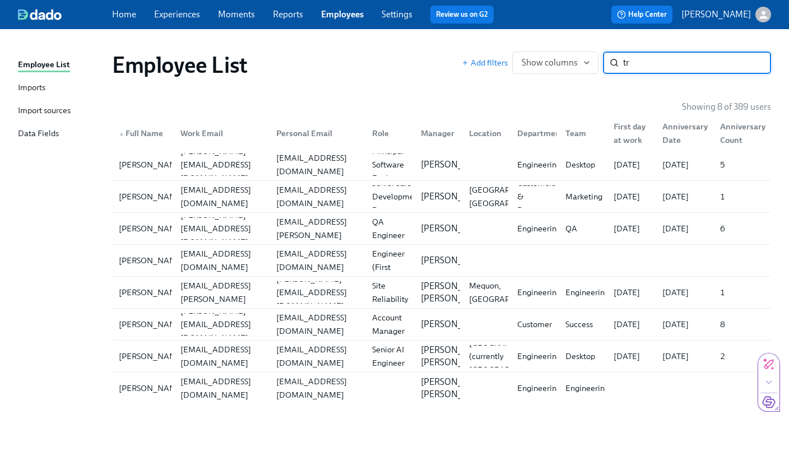
type input "t"
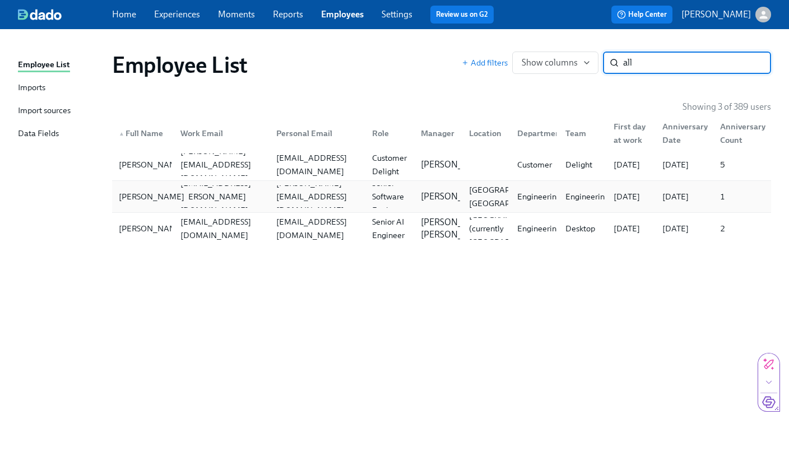
type input "all"
click at [141, 196] on div "[PERSON_NAME]" at bounding box center [151, 196] width 74 height 13
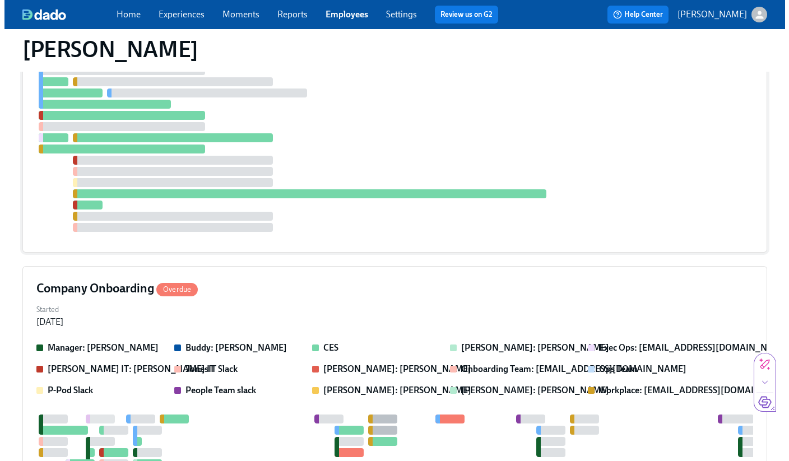
scroll to position [395, 0]
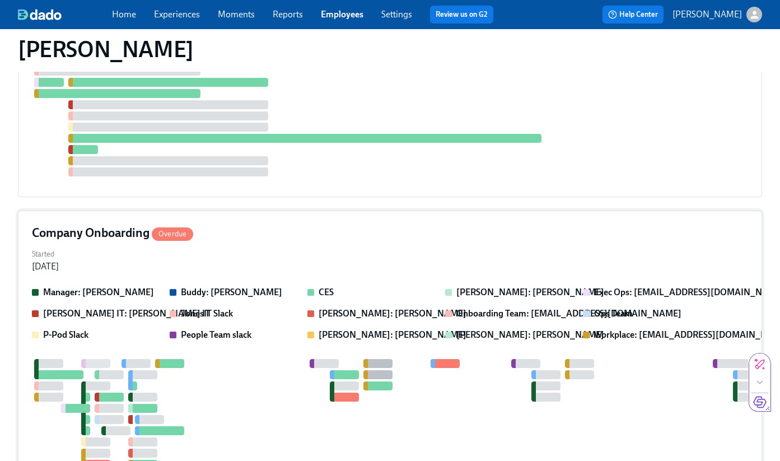
click at [201, 286] on div "Manager: [PERSON_NAME] Buddy: [PERSON_NAME] CES [PERSON_NAME]: [PERSON_NAME] Ex…" at bounding box center [390, 313] width 716 height 55
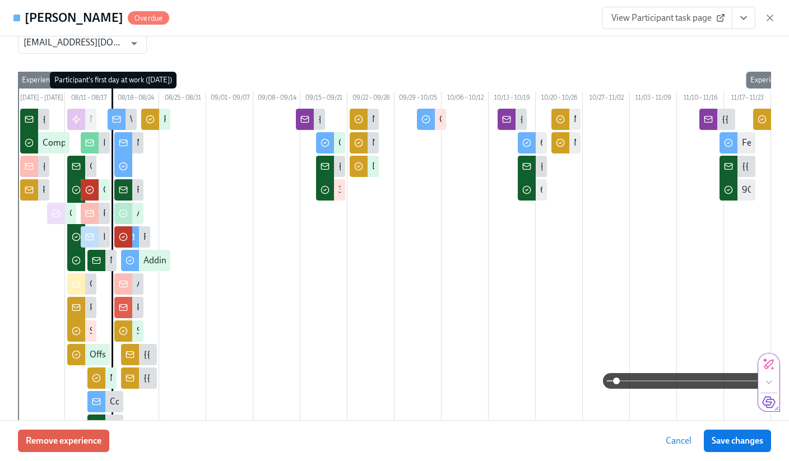
scroll to position [0, 0]
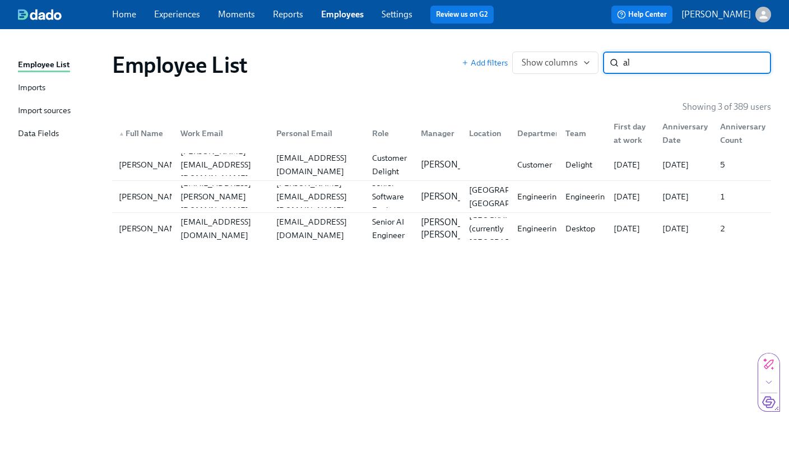
type input "a"
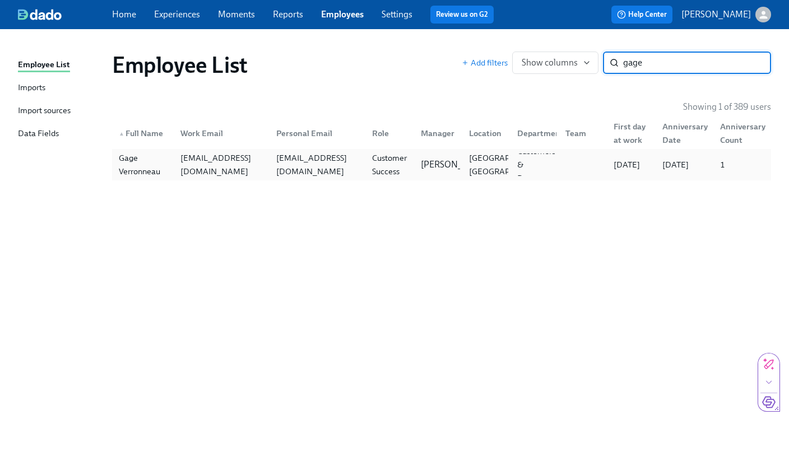
type input "gage"
click at [134, 165] on div "Gage Verronneau" at bounding box center [142, 164] width 57 height 27
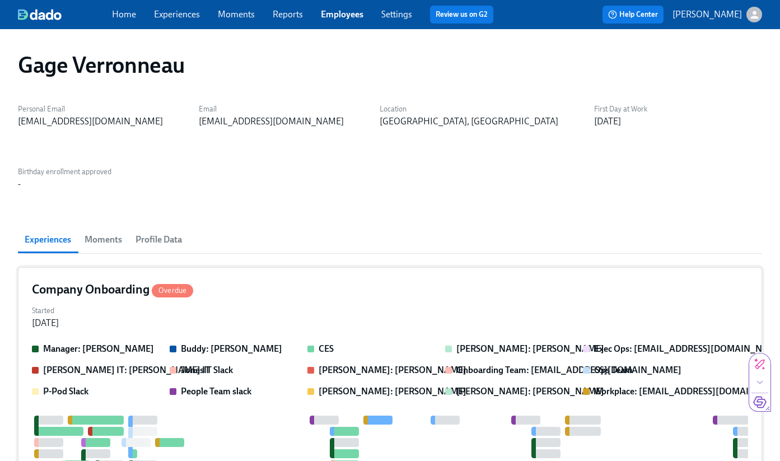
click at [227, 302] on div "Started [DATE]" at bounding box center [390, 315] width 716 height 27
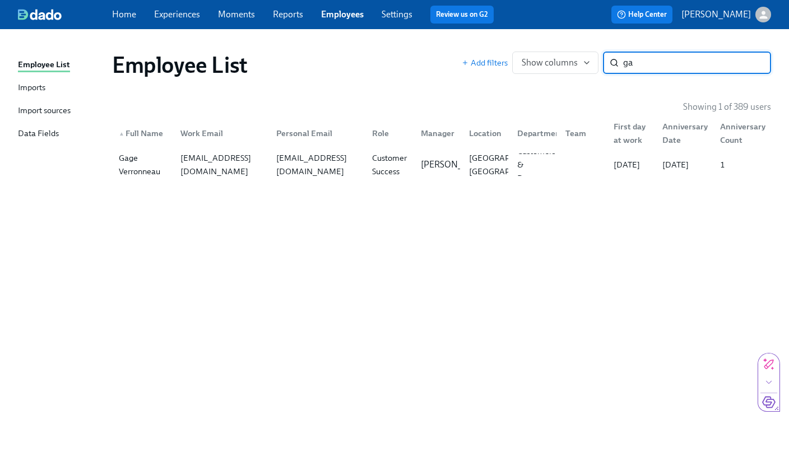
type input "g"
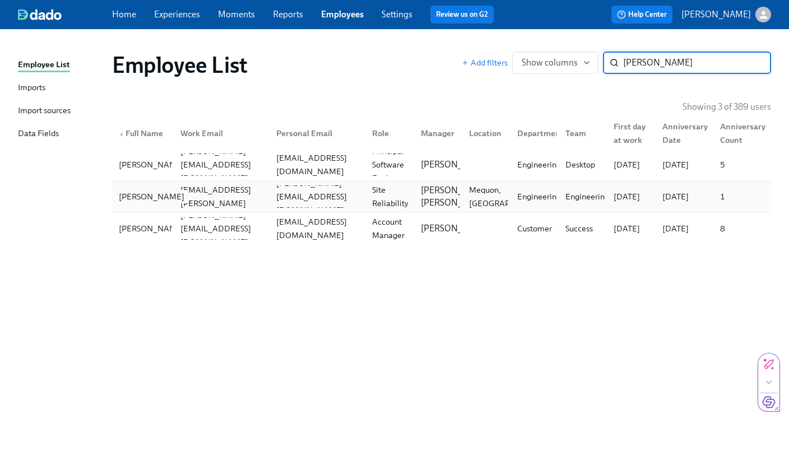
type input "[PERSON_NAME]"
click at [134, 201] on div "[PERSON_NAME]" at bounding box center [151, 196] width 74 height 13
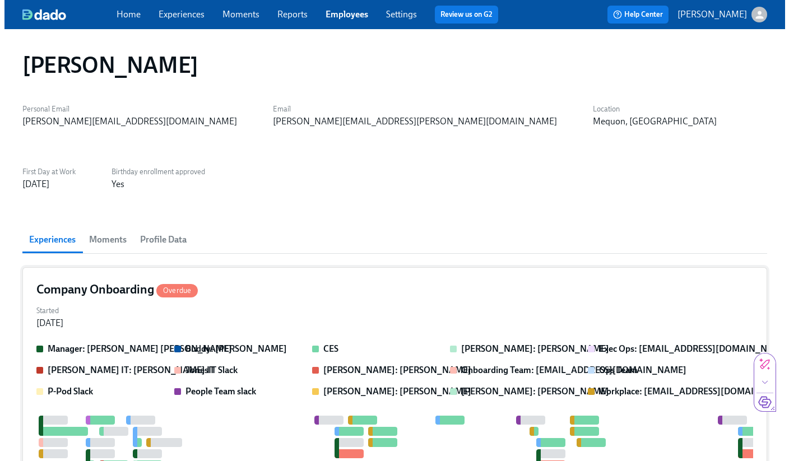
scroll to position [0, 115]
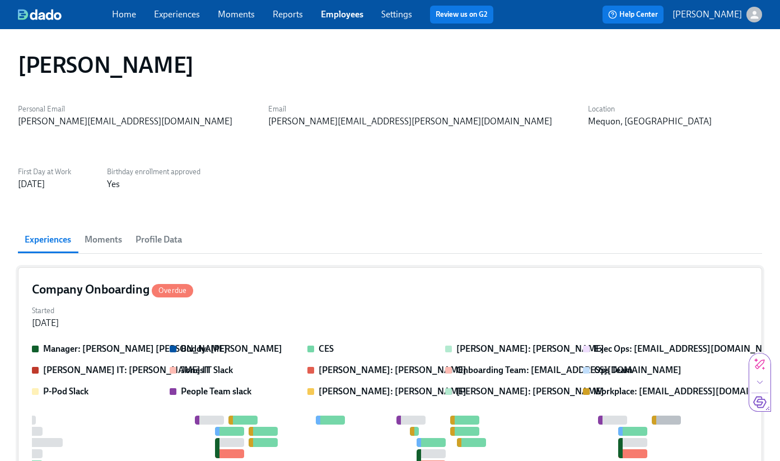
click at [148, 302] on div "Started [DATE]" at bounding box center [390, 315] width 716 height 27
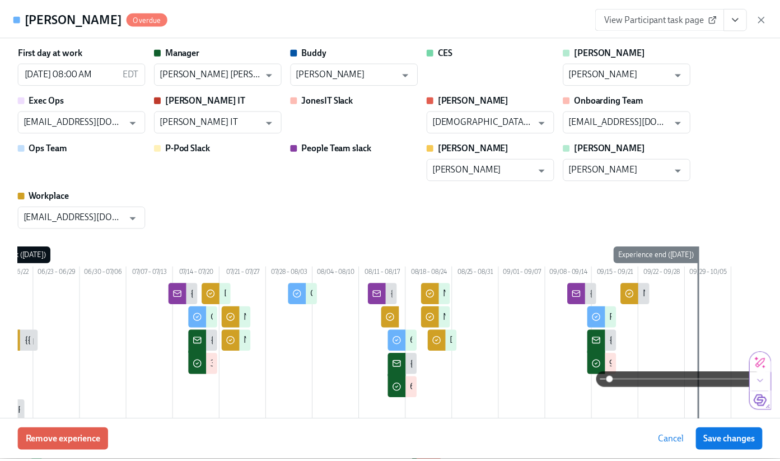
scroll to position [0, 125]
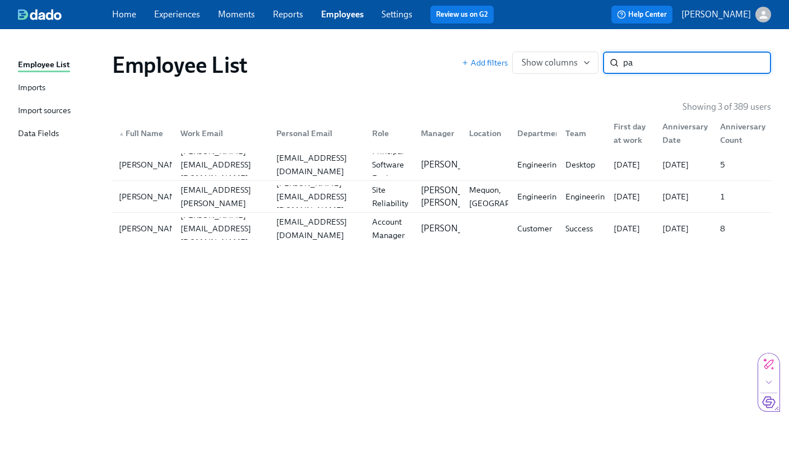
type input "p"
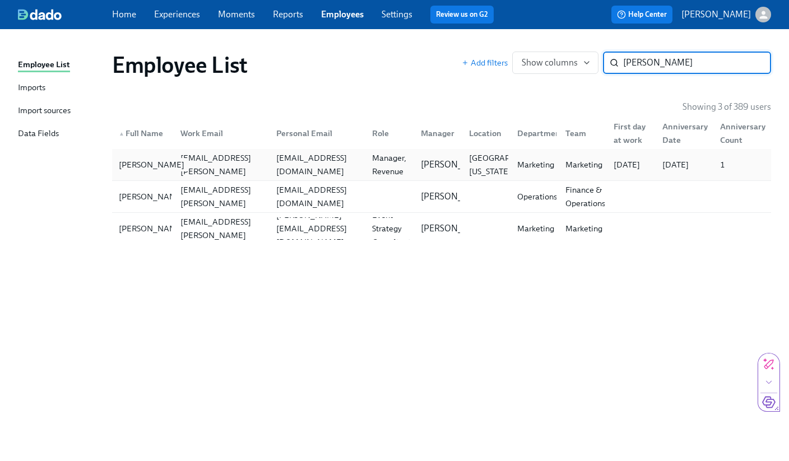
type input "[PERSON_NAME]"
click at [150, 166] on div "[PERSON_NAME]" at bounding box center [151, 164] width 74 height 13
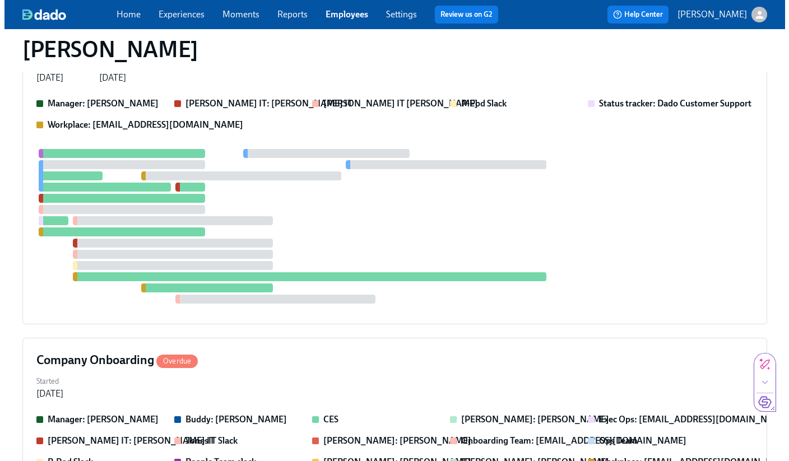
scroll to position [837, 0]
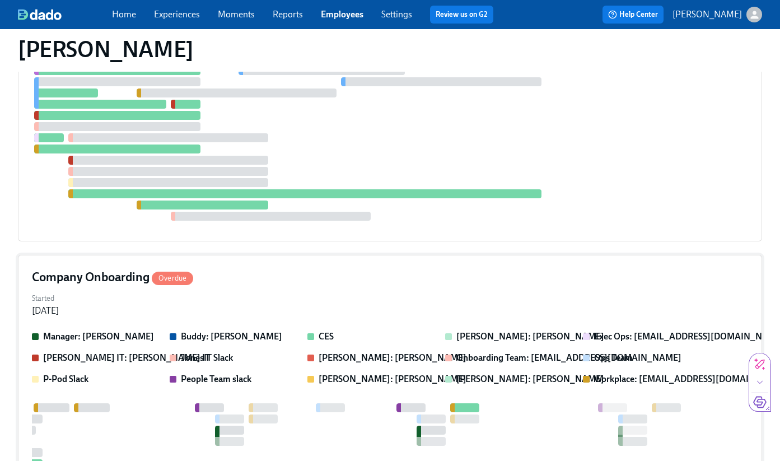
click at [264, 290] on div "Started [DATE]" at bounding box center [390, 303] width 716 height 27
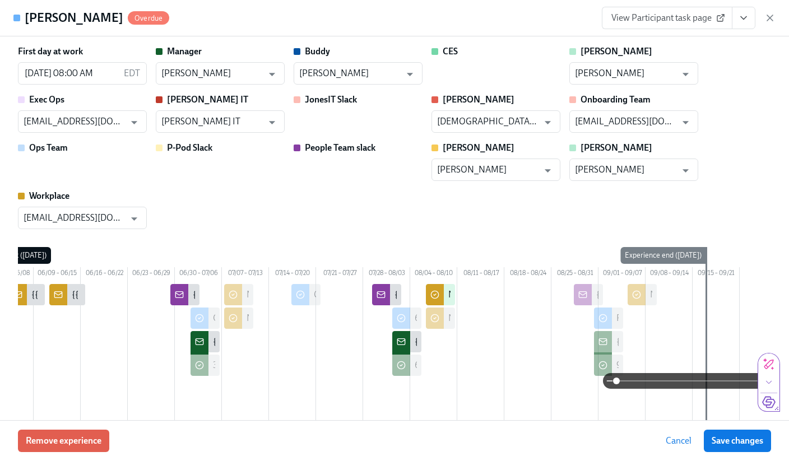
scroll to position [0, 125]
